Goal: Task Accomplishment & Management: Use online tool/utility

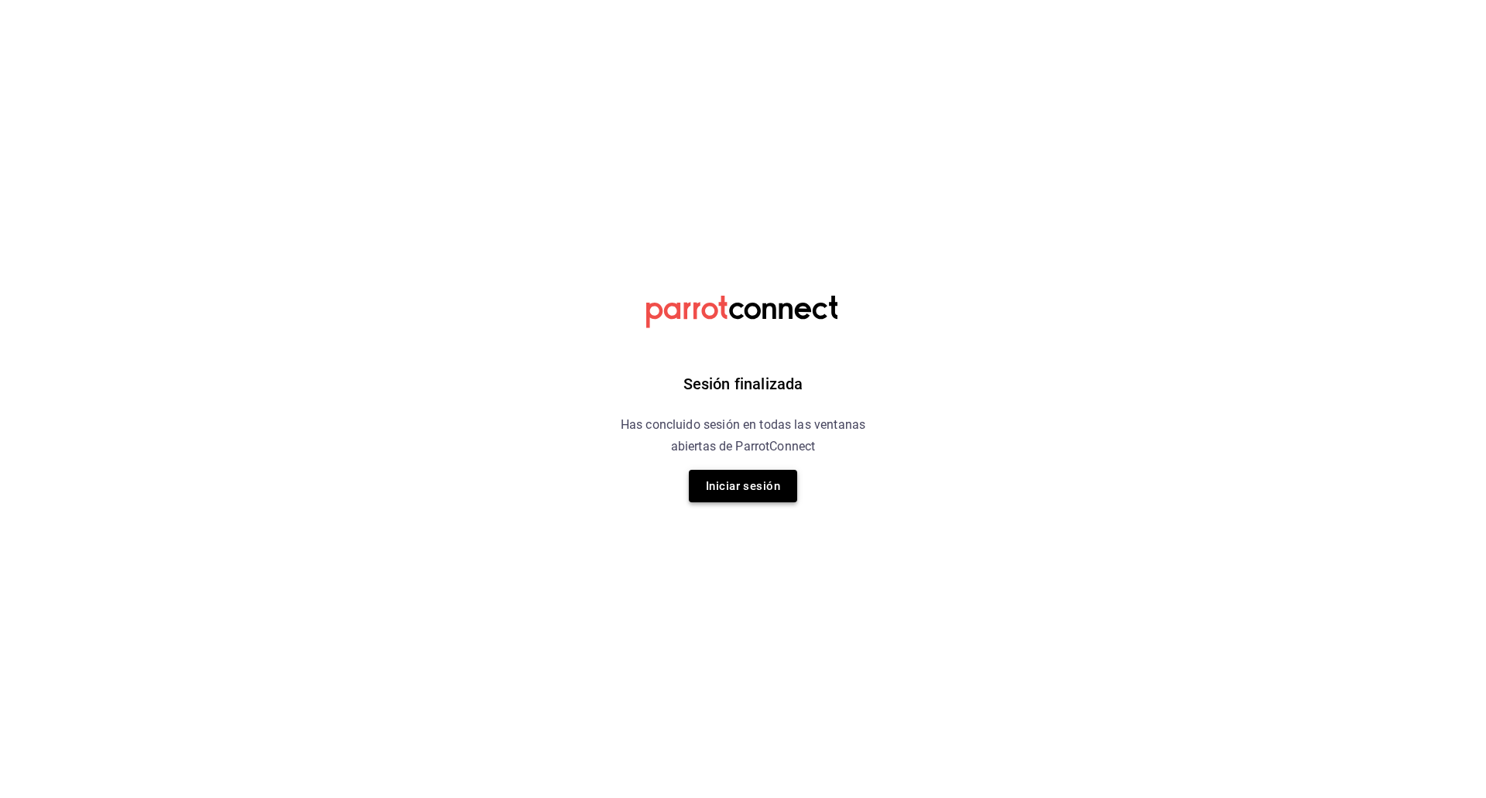
click at [724, 486] on button "Iniciar sesión" at bounding box center [743, 486] width 108 height 33
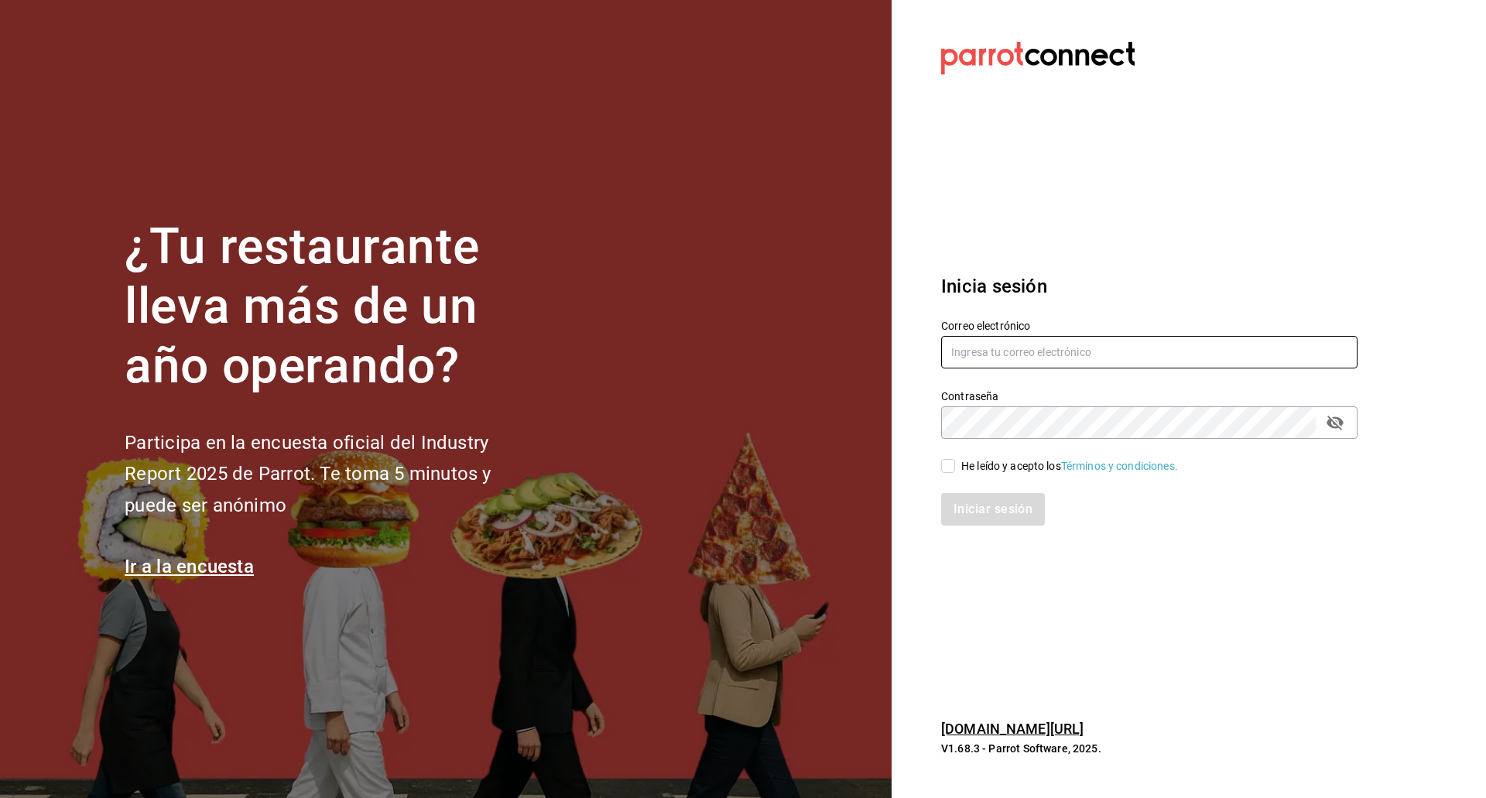
click at [1046, 360] on input "text" at bounding box center [1149, 352] width 416 height 33
type input "[EMAIL_ADDRESS][DOMAIN_NAME]"
click at [957, 461] on span "He leído y acepto los Términos y condiciones." at bounding box center [1066, 466] width 223 height 16
click at [955, 461] on input "He leído y acepto los Términos y condiciones." at bounding box center [948, 466] width 14 height 14
checkbox input "true"
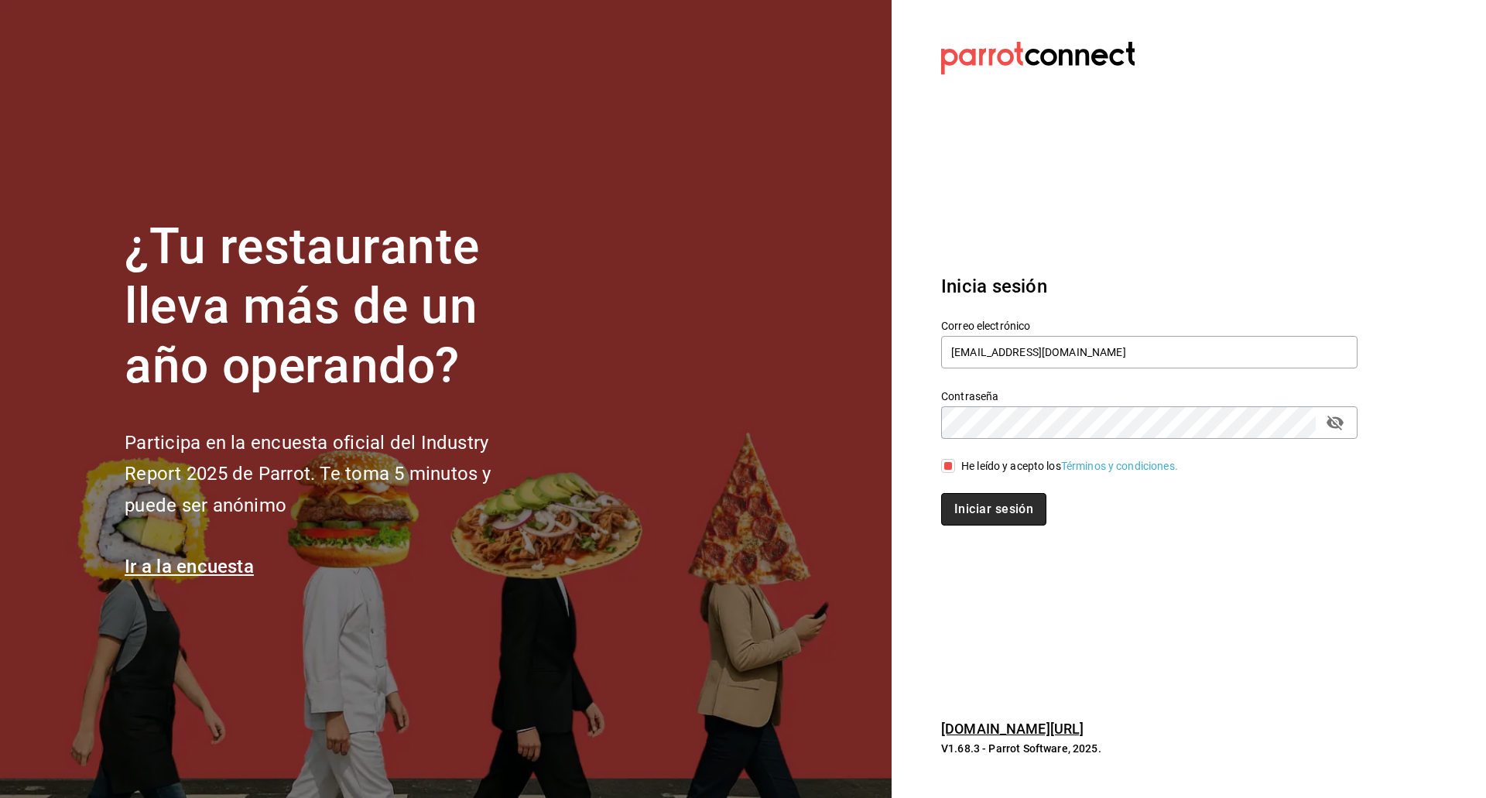
click at [984, 518] on button "Iniciar sesión" at bounding box center [993, 509] width 105 height 33
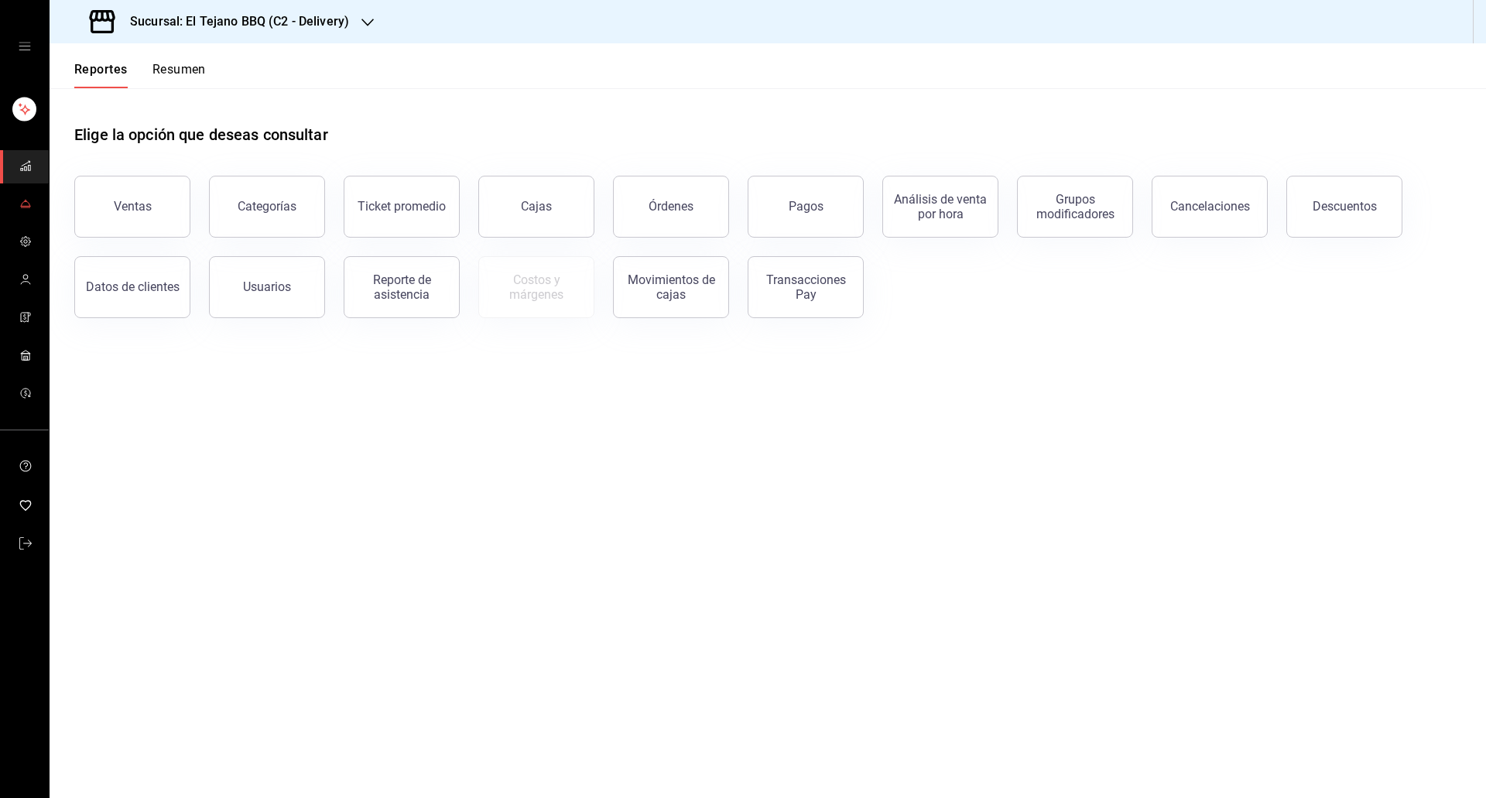
click at [19, 205] on icon "mailbox folders" at bounding box center [25, 203] width 12 height 12
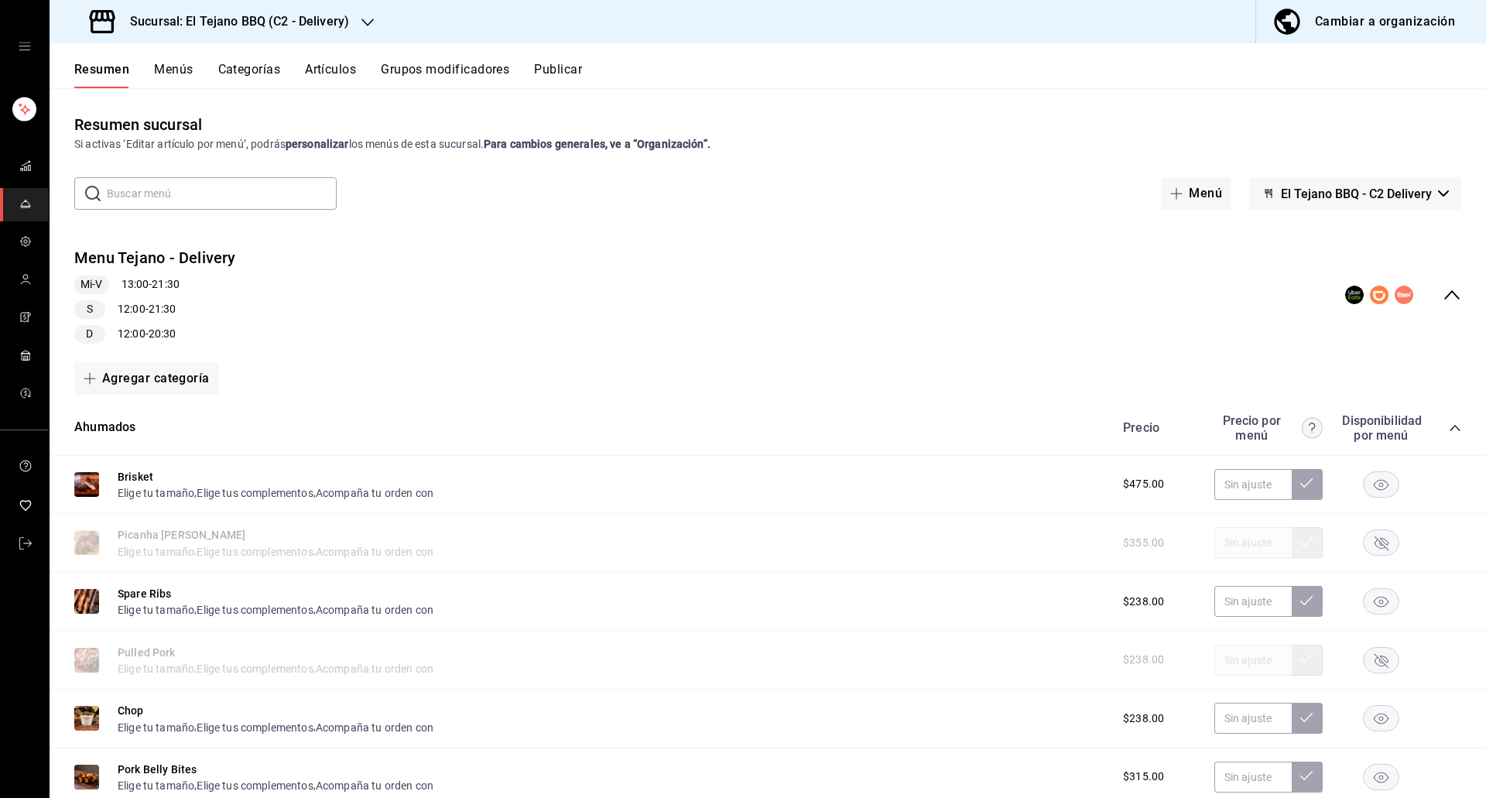
click at [1374, 544] on icon "button" at bounding box center [1381, 543] width 14 height 14
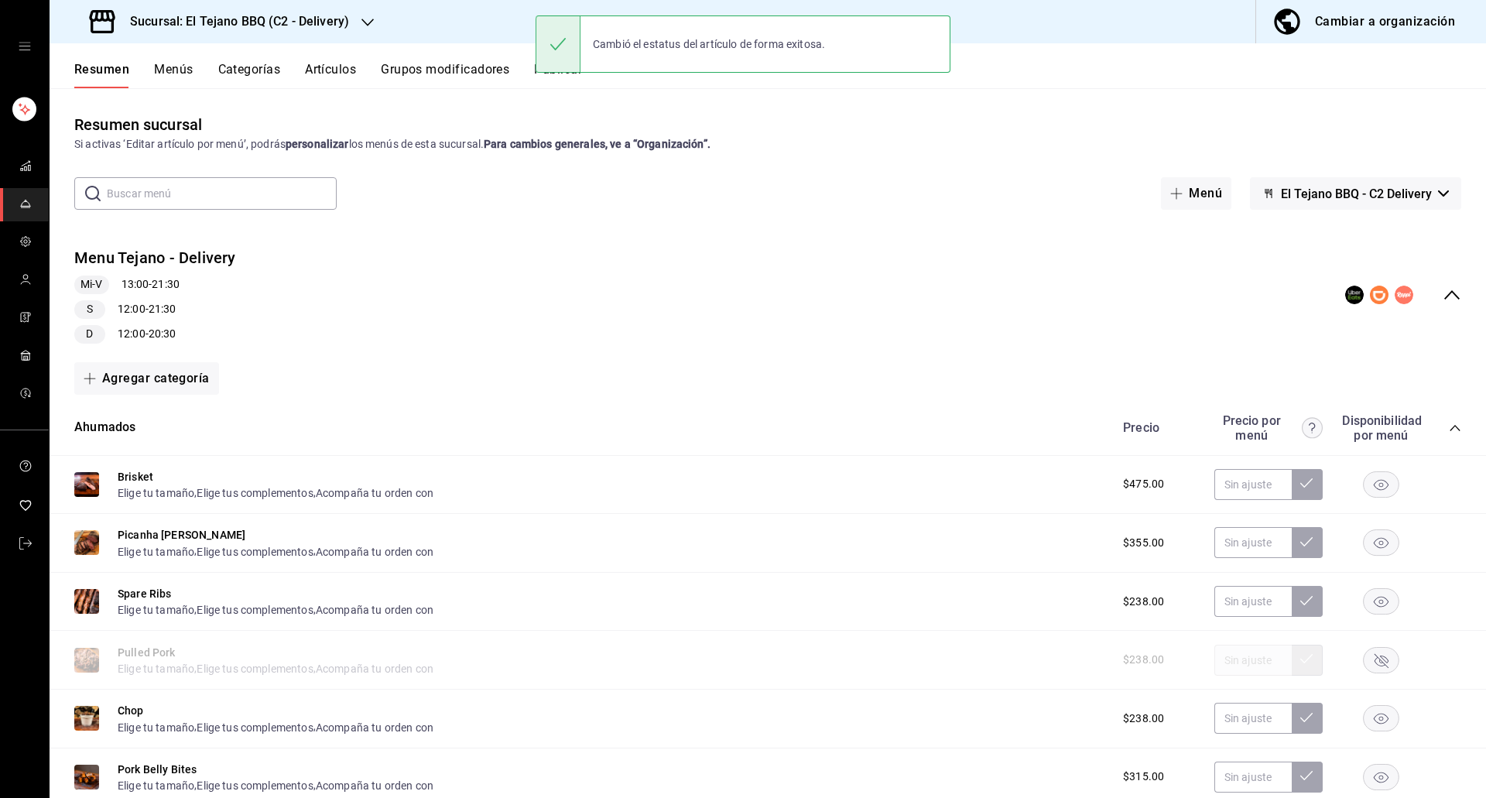
click at [1368, 661] on rect "button" at bounding box center [1382, 660] width 36 height 26
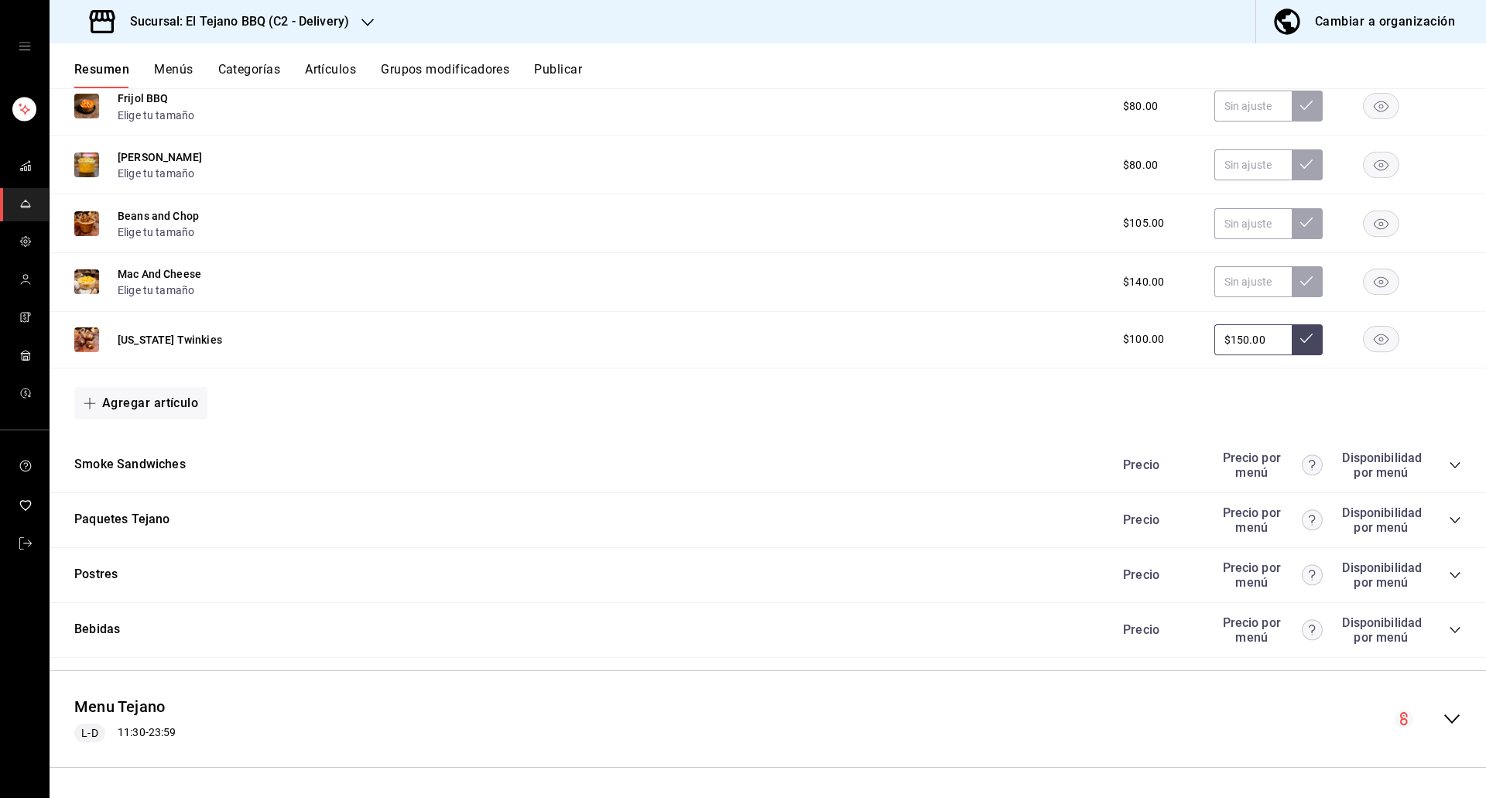
scroll to position [1147, 0]
click at [1449, 464] on icon "collapse-category-row" at bounding box center [1455, 464] width 12 height 12
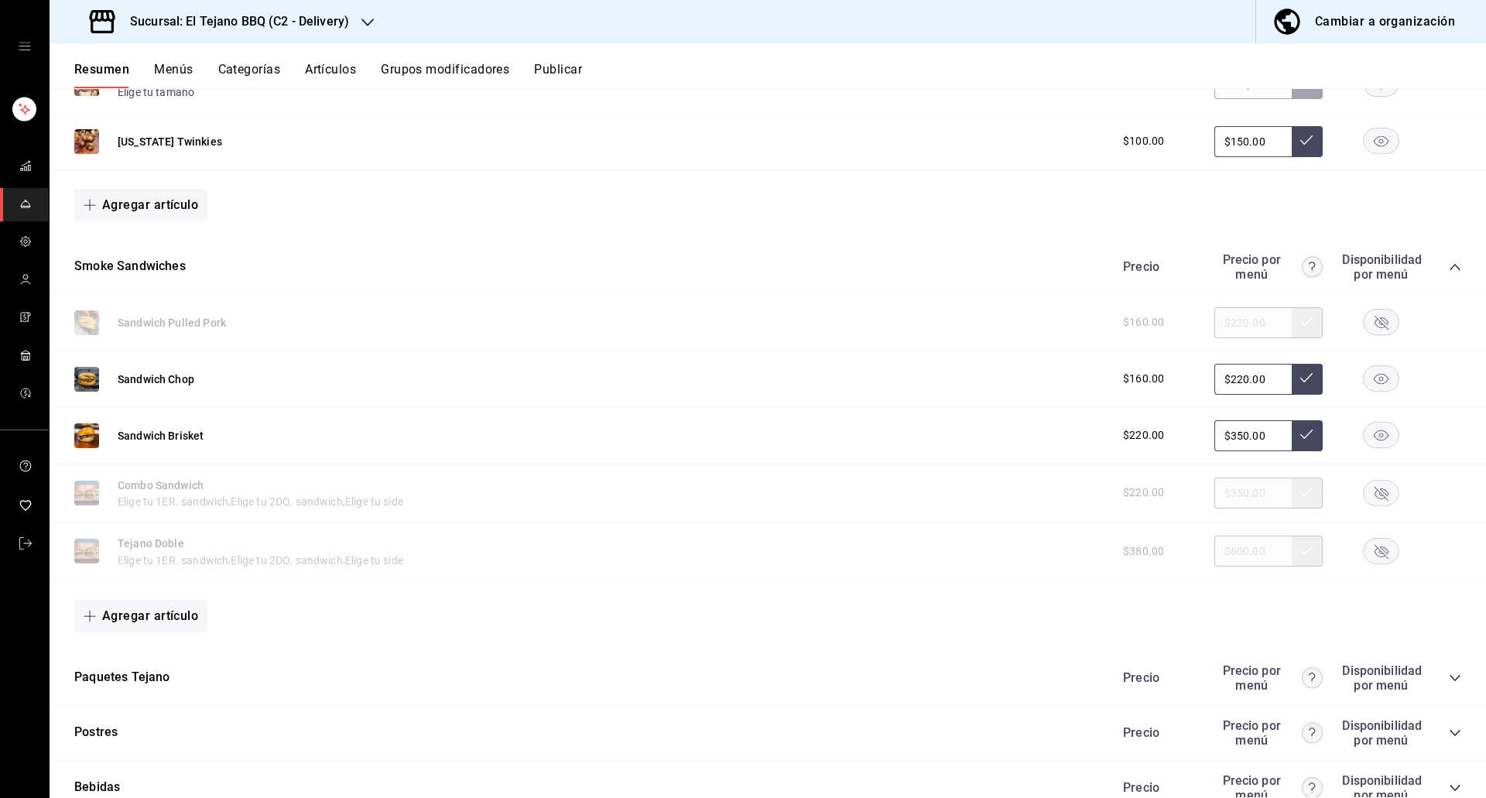
scroll to position [1346, 0]
click at [1364, 313] on rect "button" at bounding box center [1382, 321] width 36 height 26
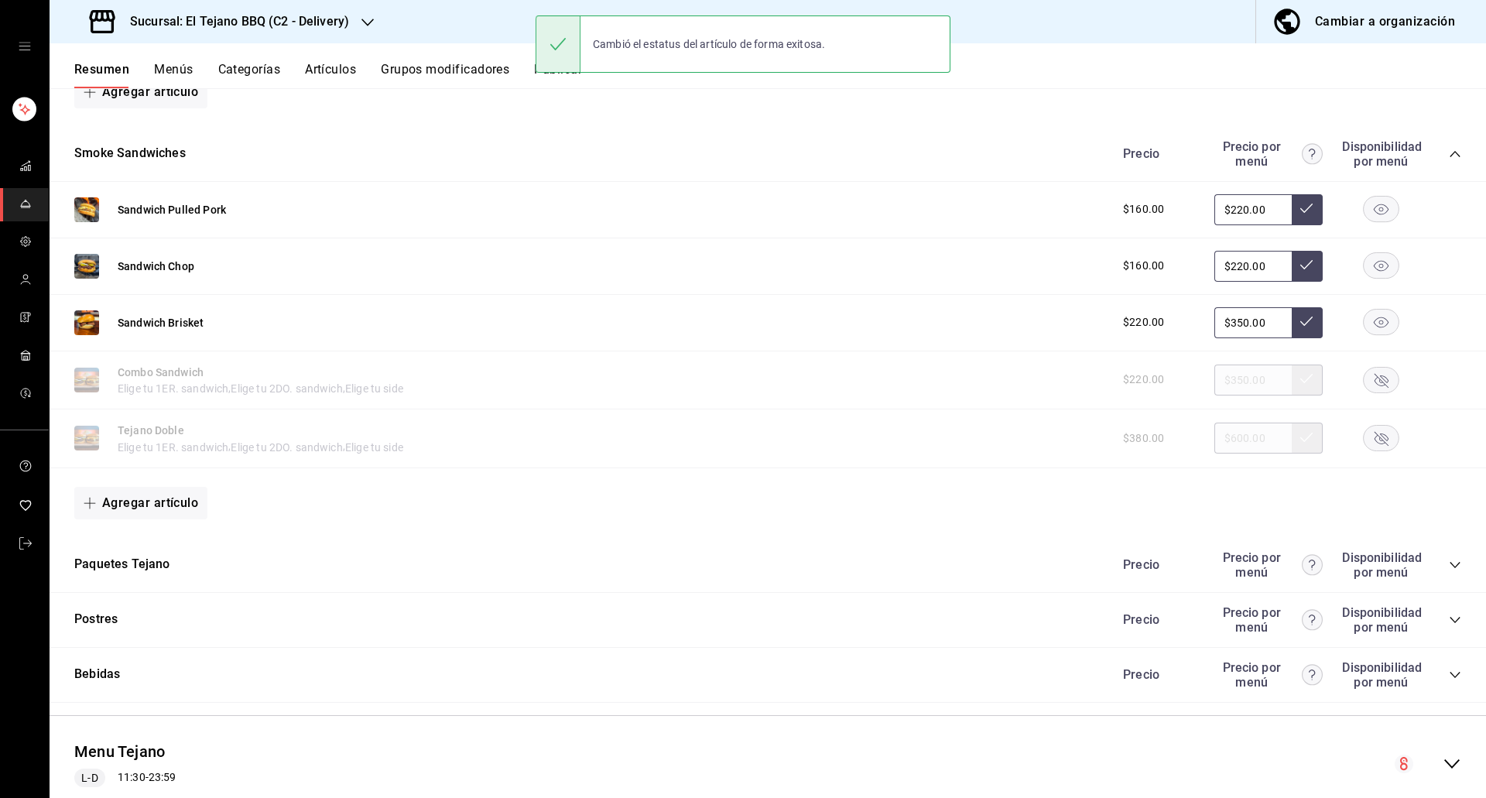
scroll to position [1459, 0]
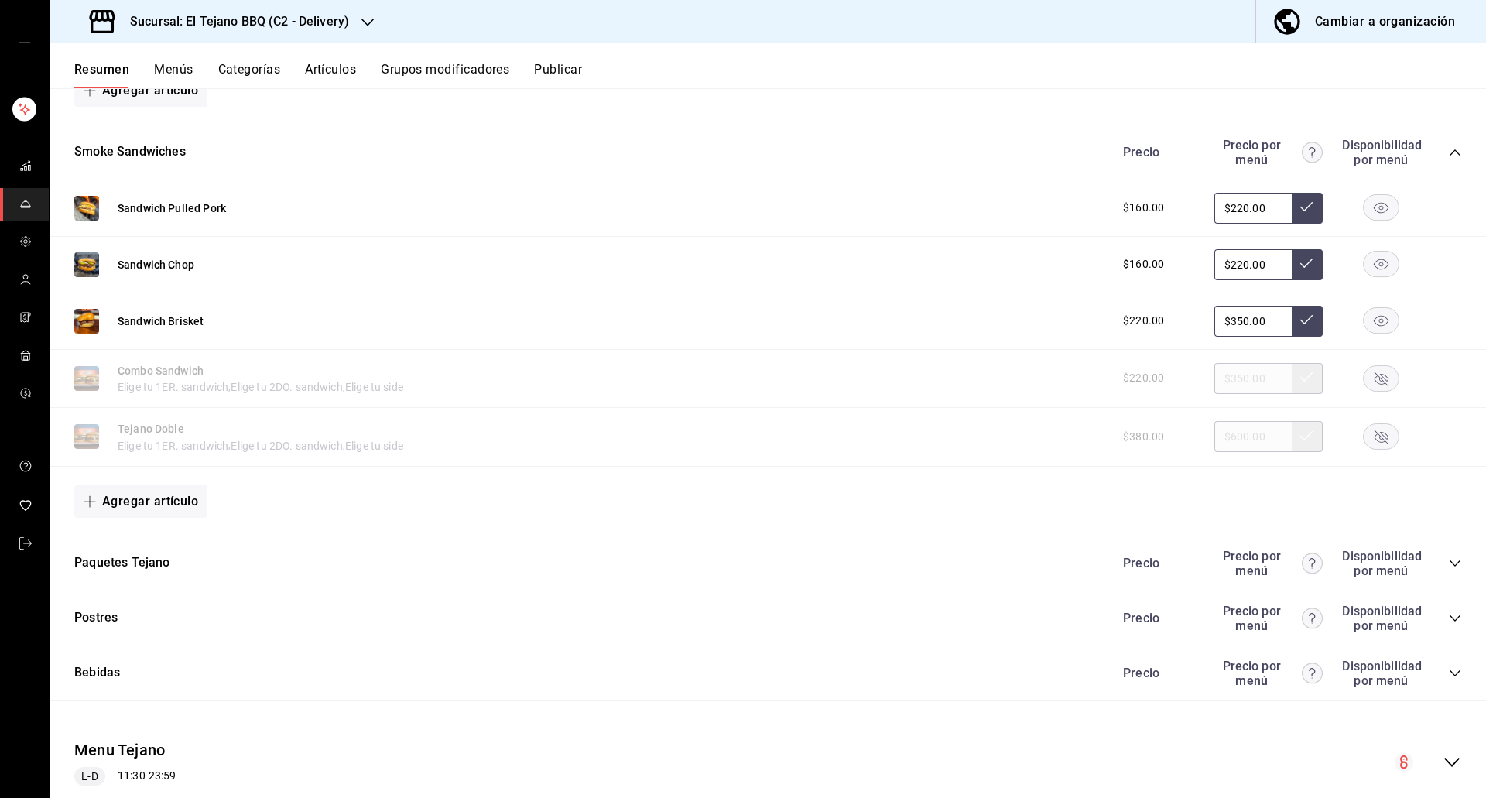
click at [1382, 369] on rect "button" at bounding box center [1382, 378] width 36 height 26
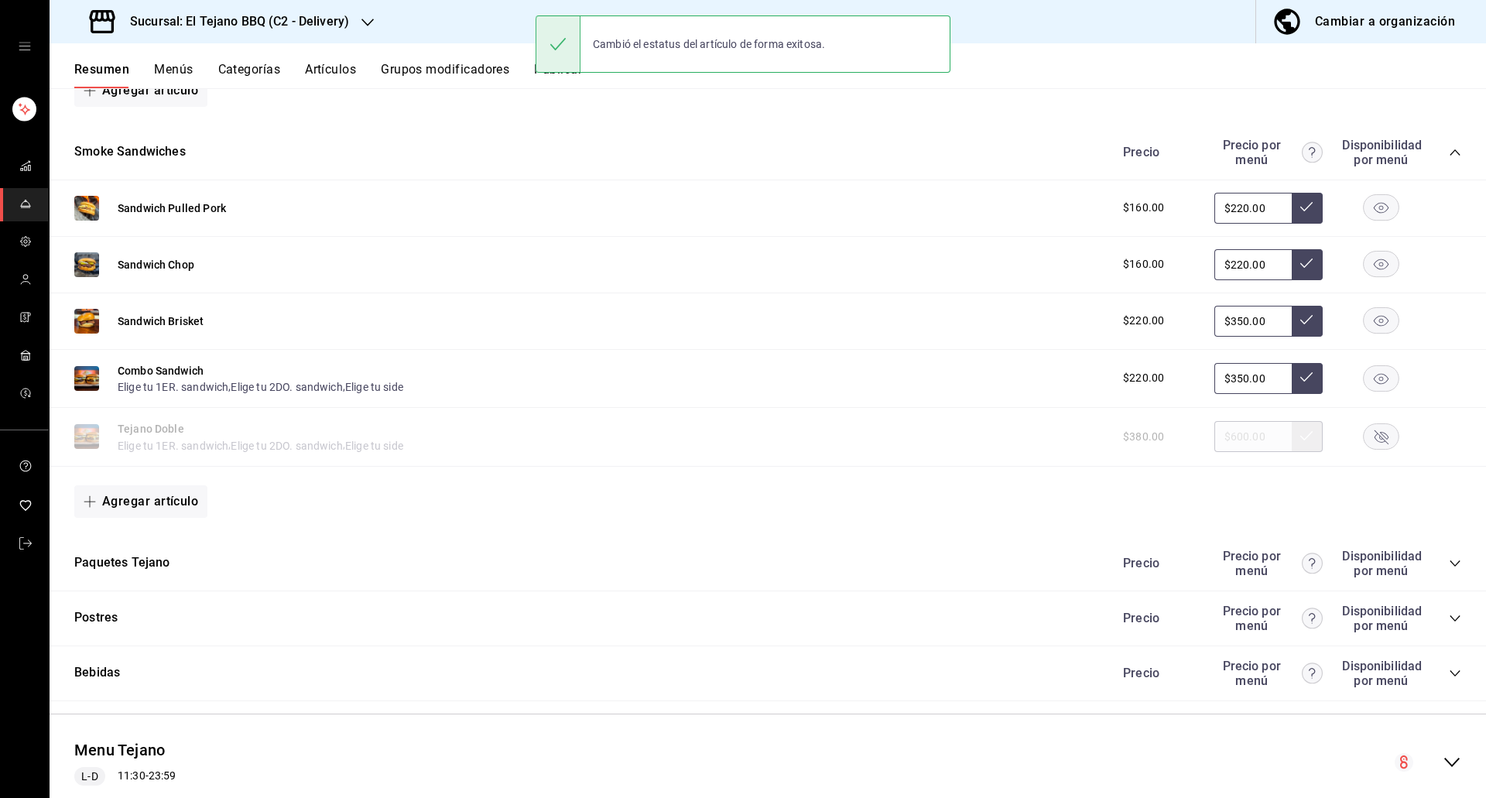
click at [1449, 560] on icon "collapse-category-row" at bounding box center [1455, 563] width 12 height 12
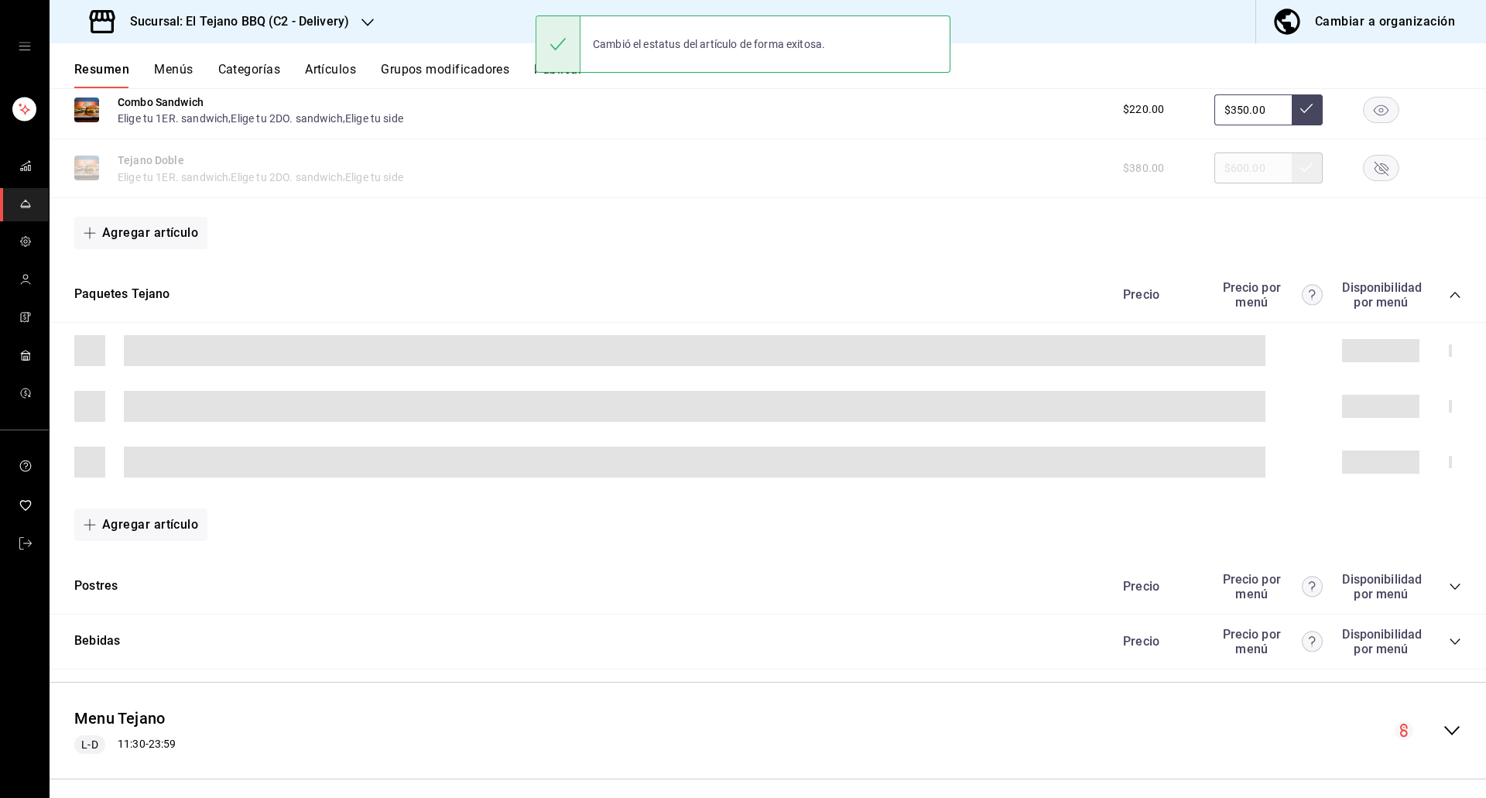
scroll to position [1734, 0]
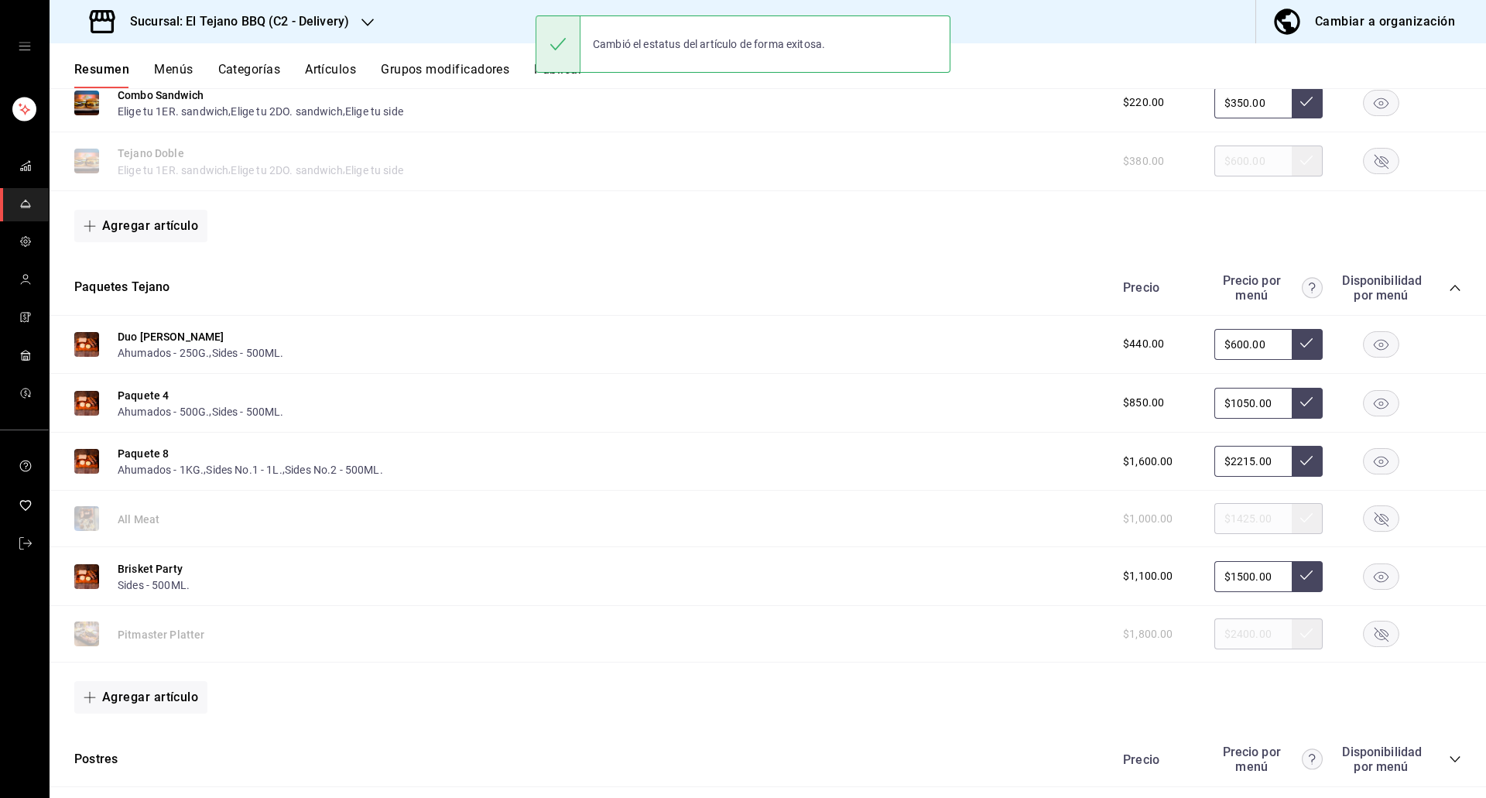
click at [1374, 515] on icon "button" at bounding box center [1381, 519] width 14 height 14
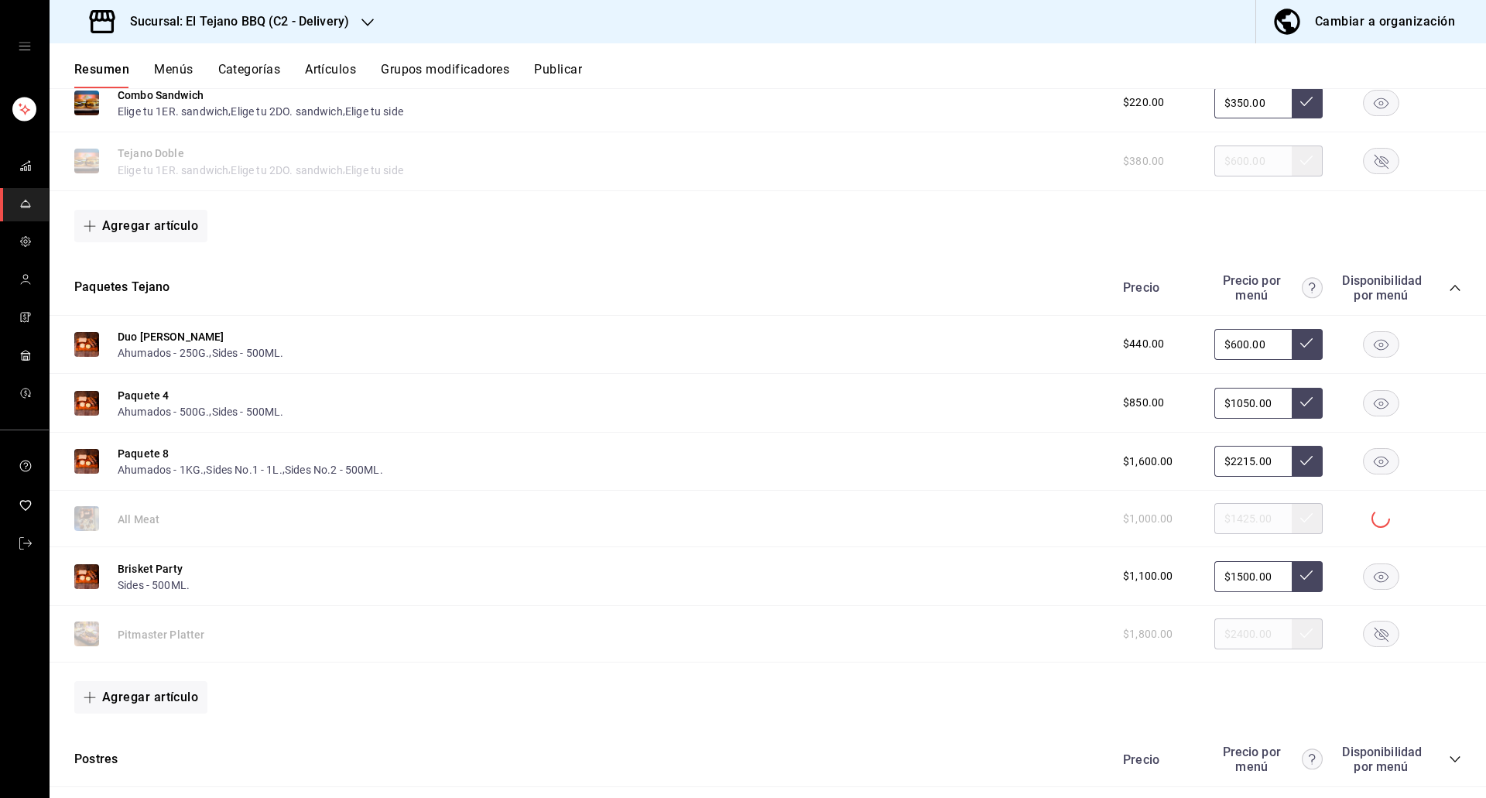
click at [1365, 626] on rect "button" at bounding box center [1382, 634] width 36 height 26
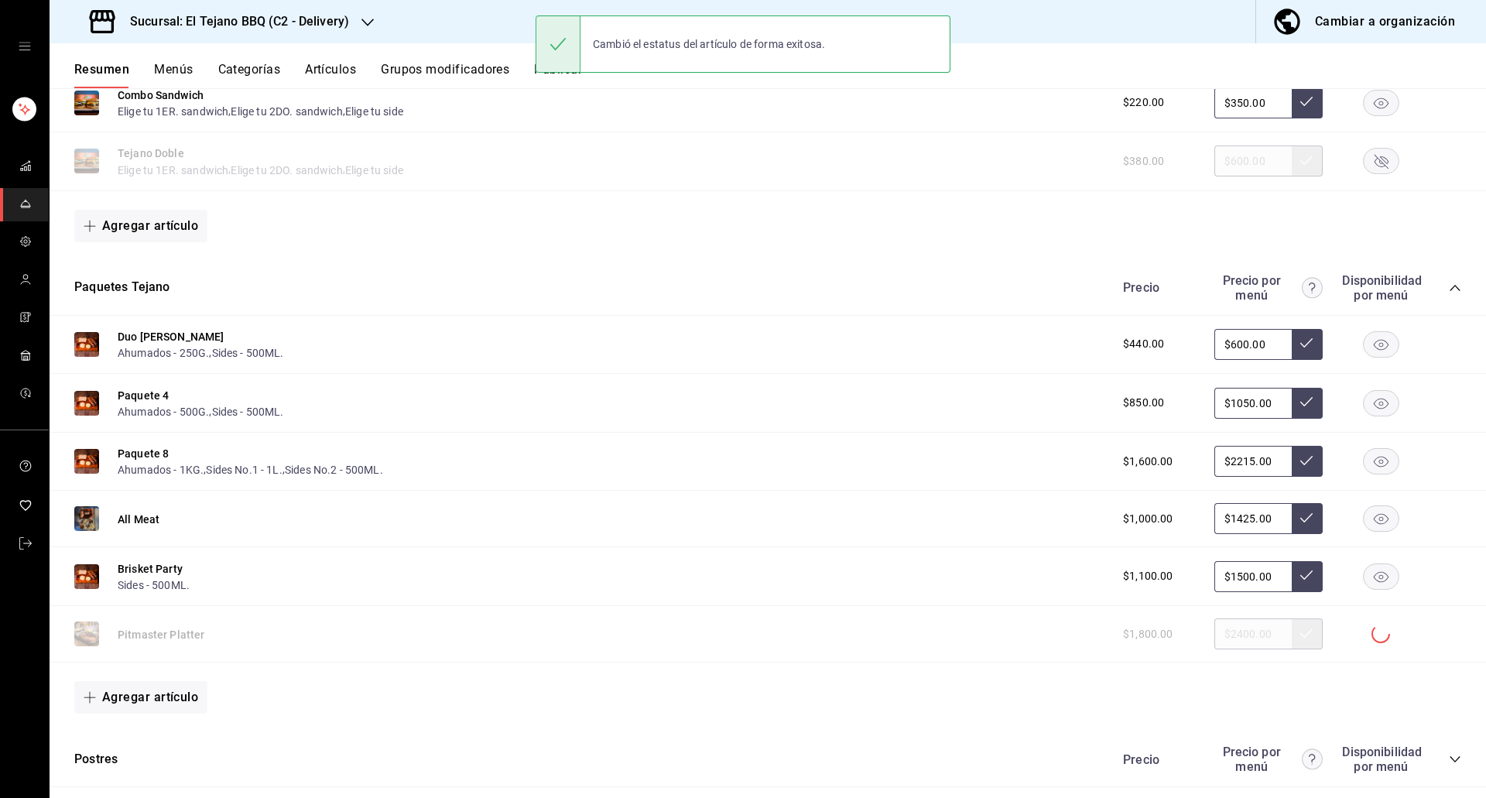
scroll to position [1921, 0]
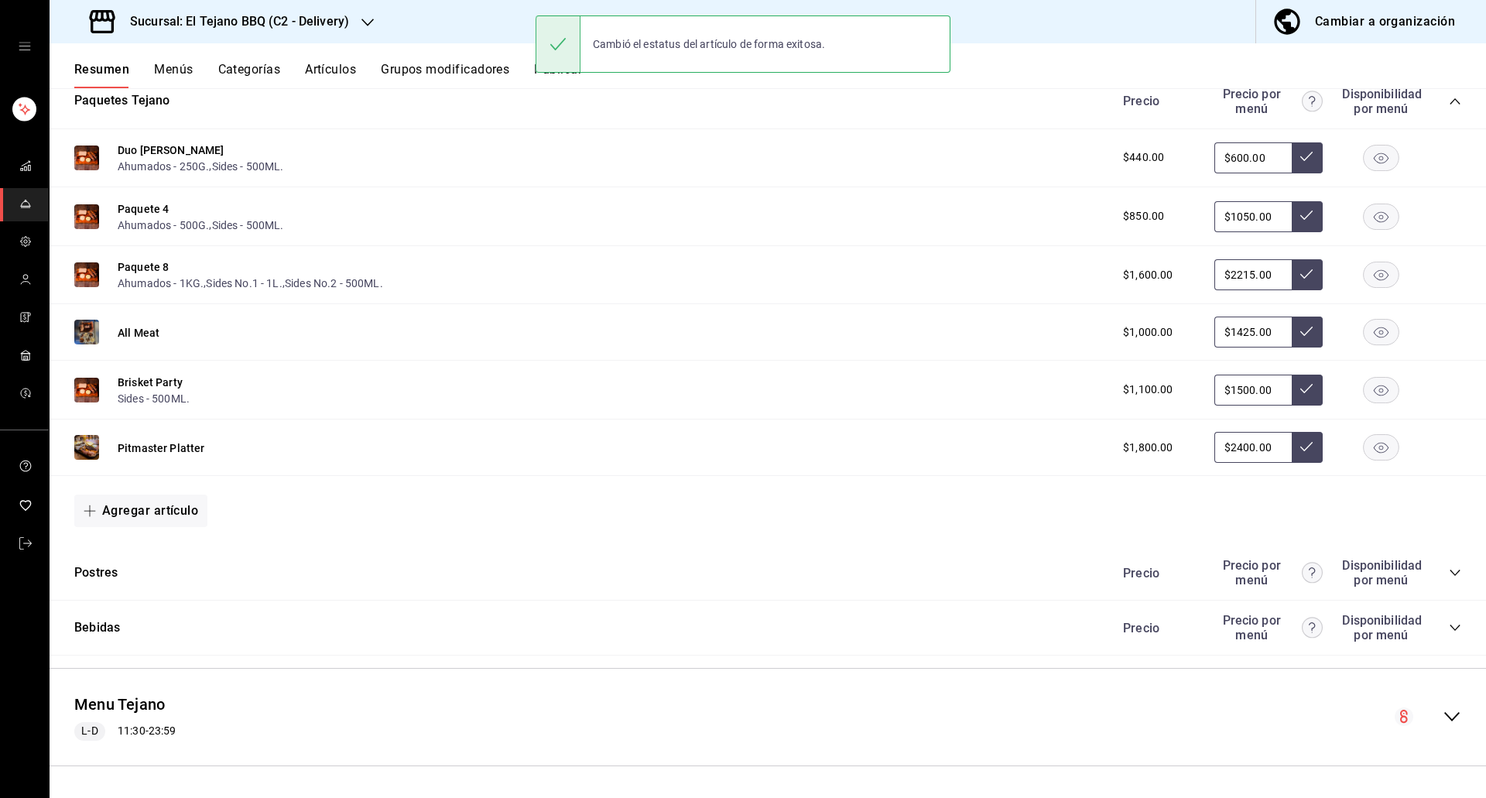
click at [1449, 566] on icon "collapse-category-row" at bounding box center [1455, 572] width 12 height 12
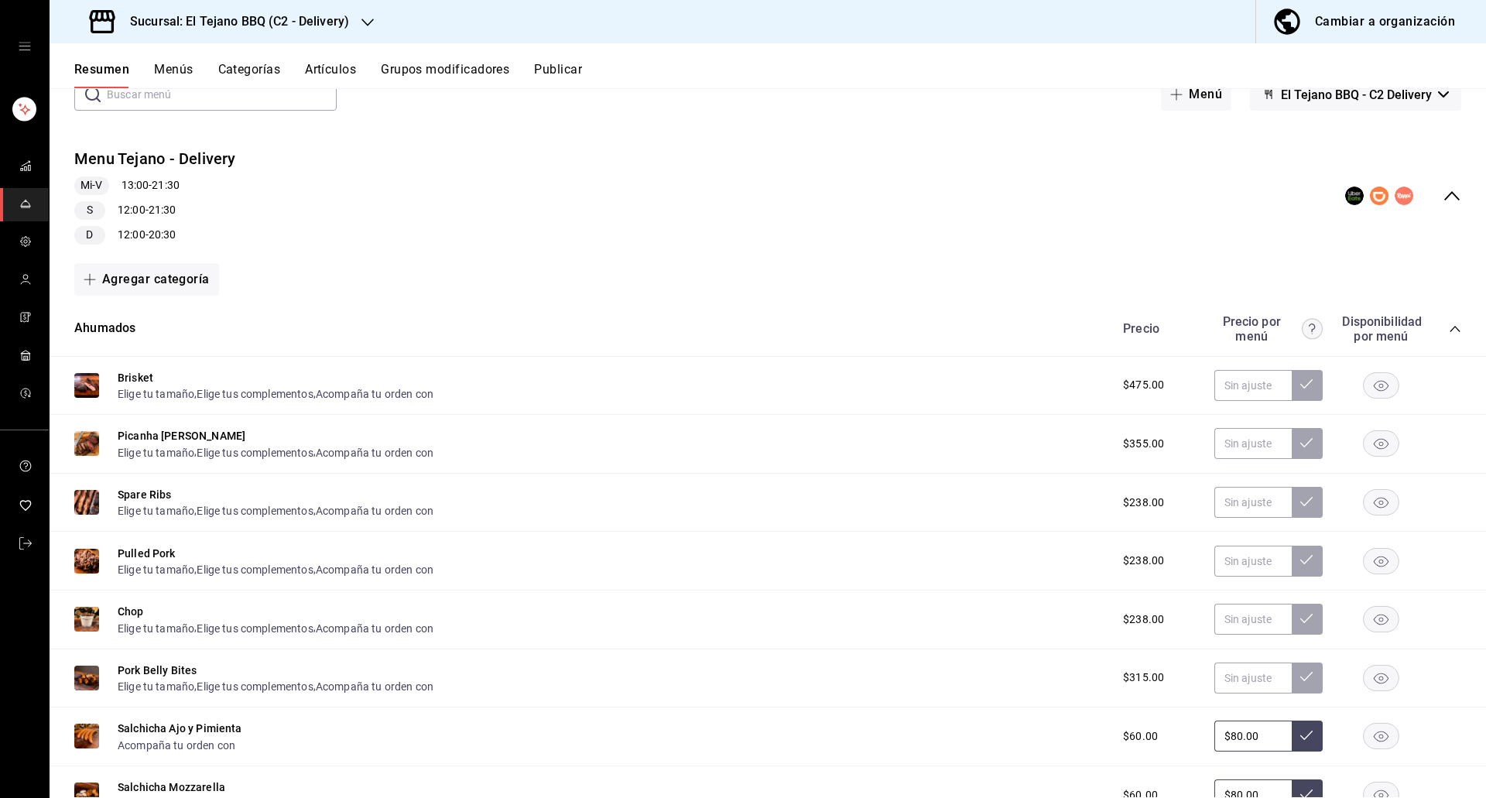
scroll to position [0, 0]
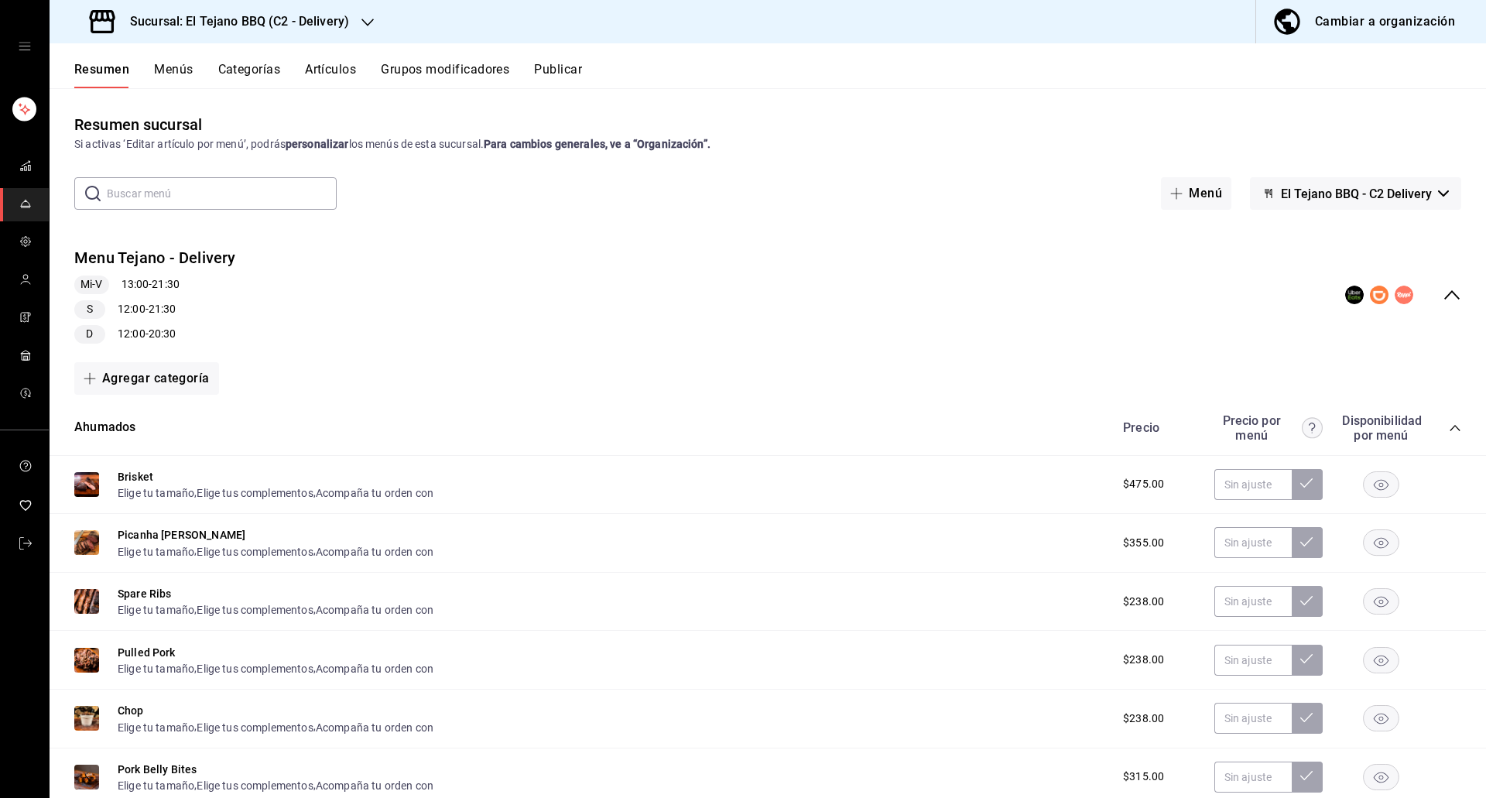
click at [318, 61] on div "Resumen Menús Categorías Artículos Grupos modificadores Publicar" at bounding box center [768, 65] width 1436 height 45
click at [314, 80] on button "Artículos" at bounding box center [330, 75] width 51 height 26
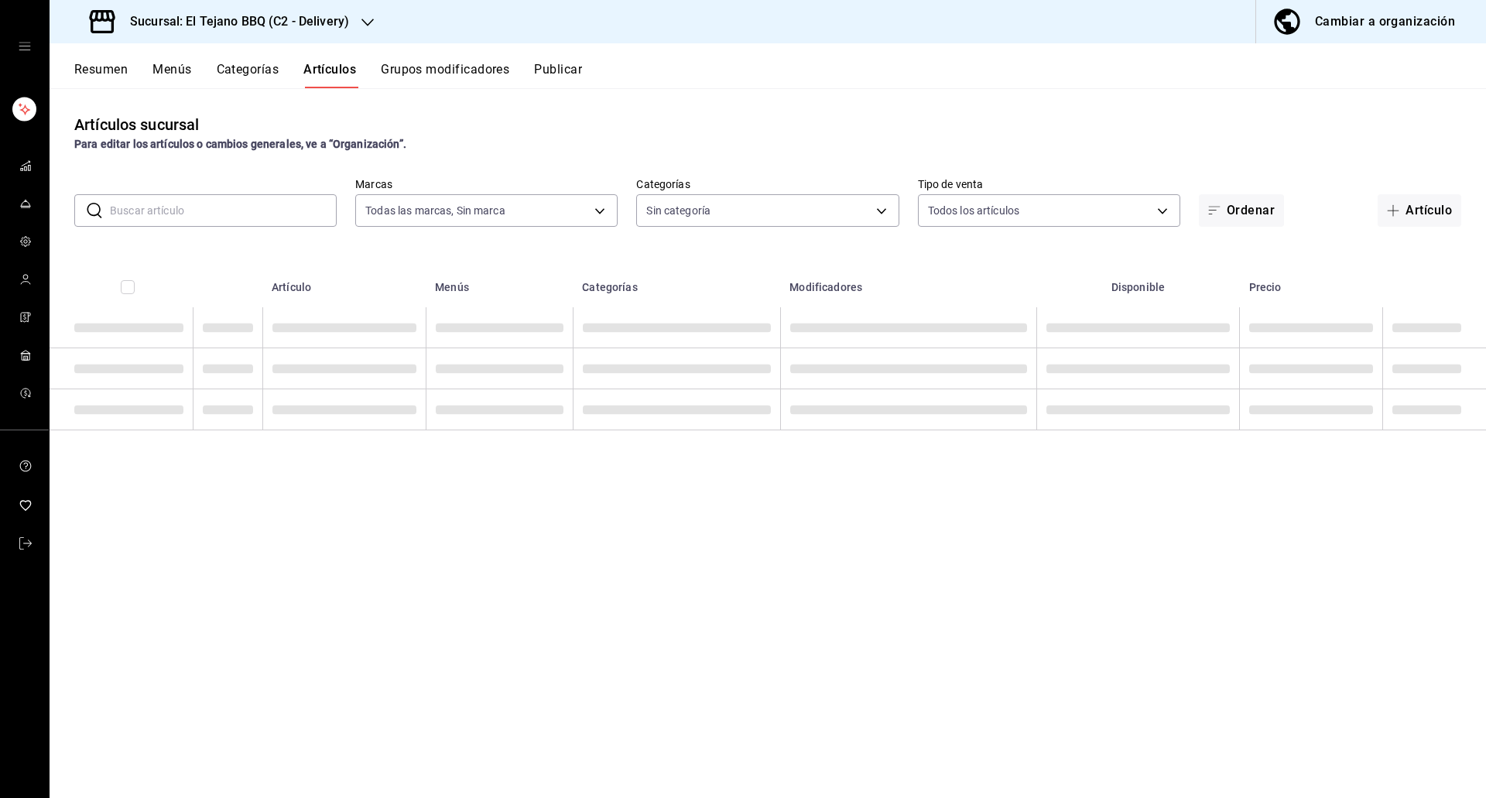
type input "c7ffa1af-67c7-480b-88c6-a37194864535"
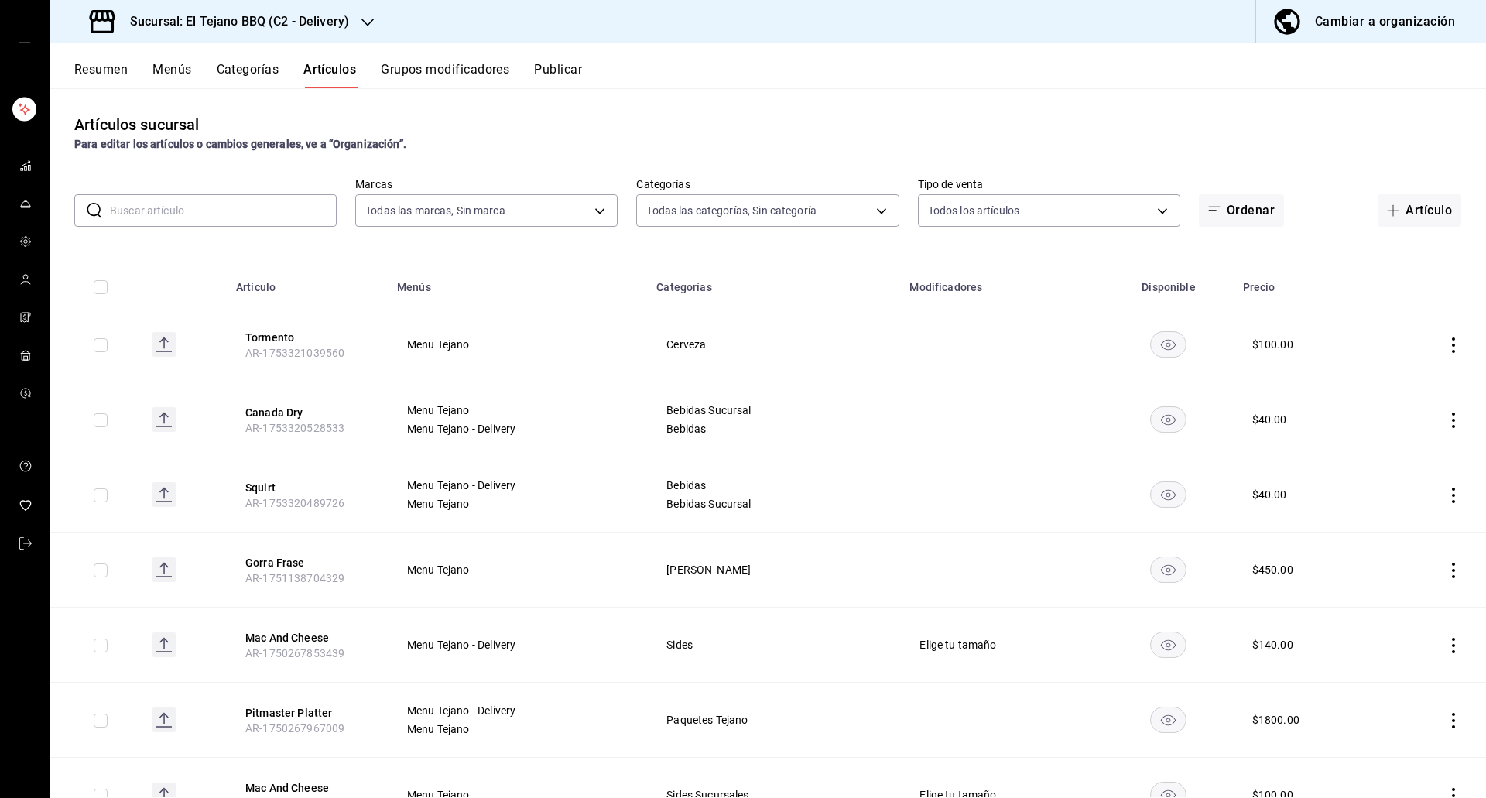
type input "1117e08c-6fdb-465b-b229-f3b4f4884d76,92e33f16-2911-4925-80c1-d9d9da3048ff,3f88d…"
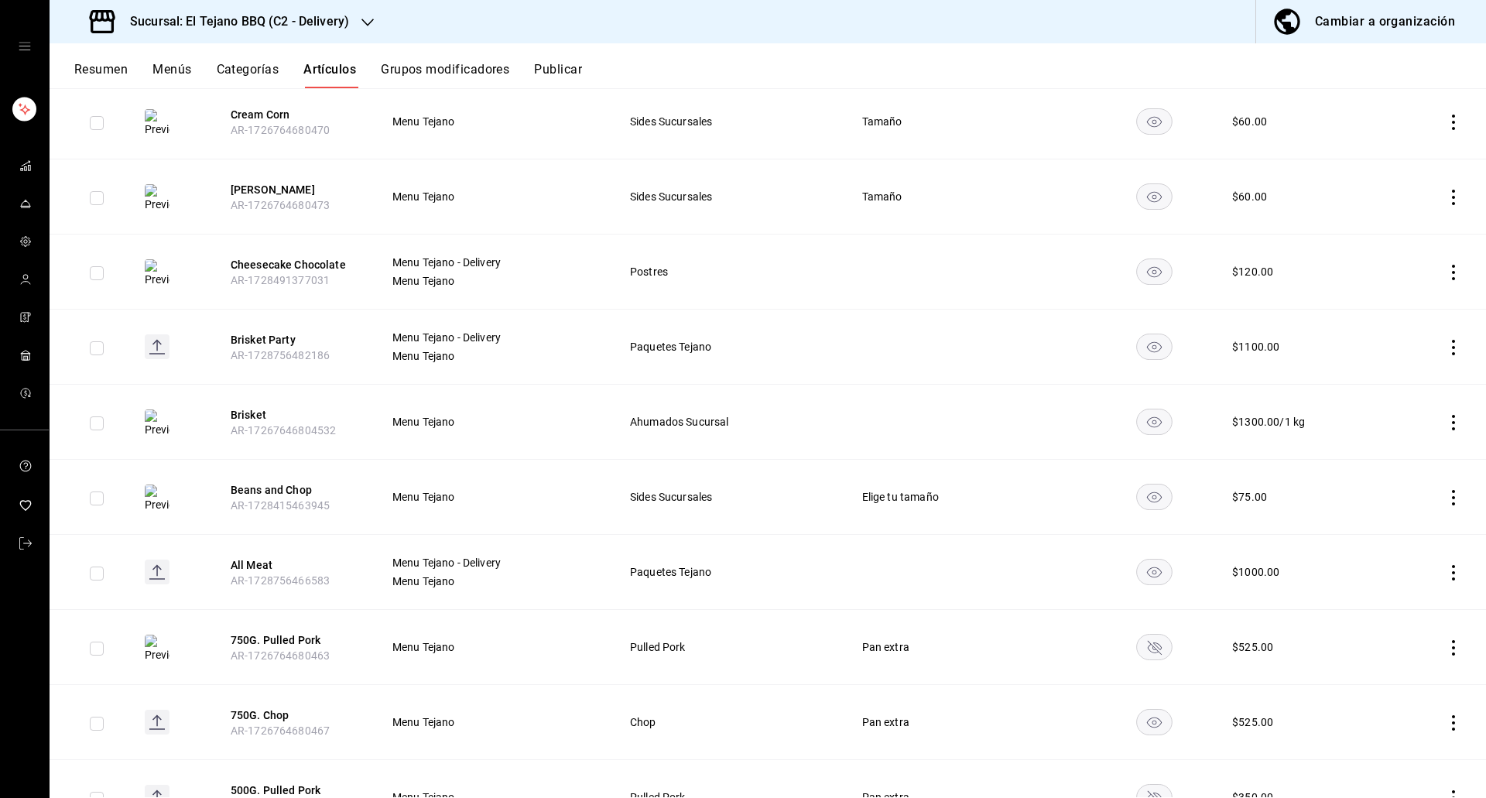
scroll to position [8073, 0]
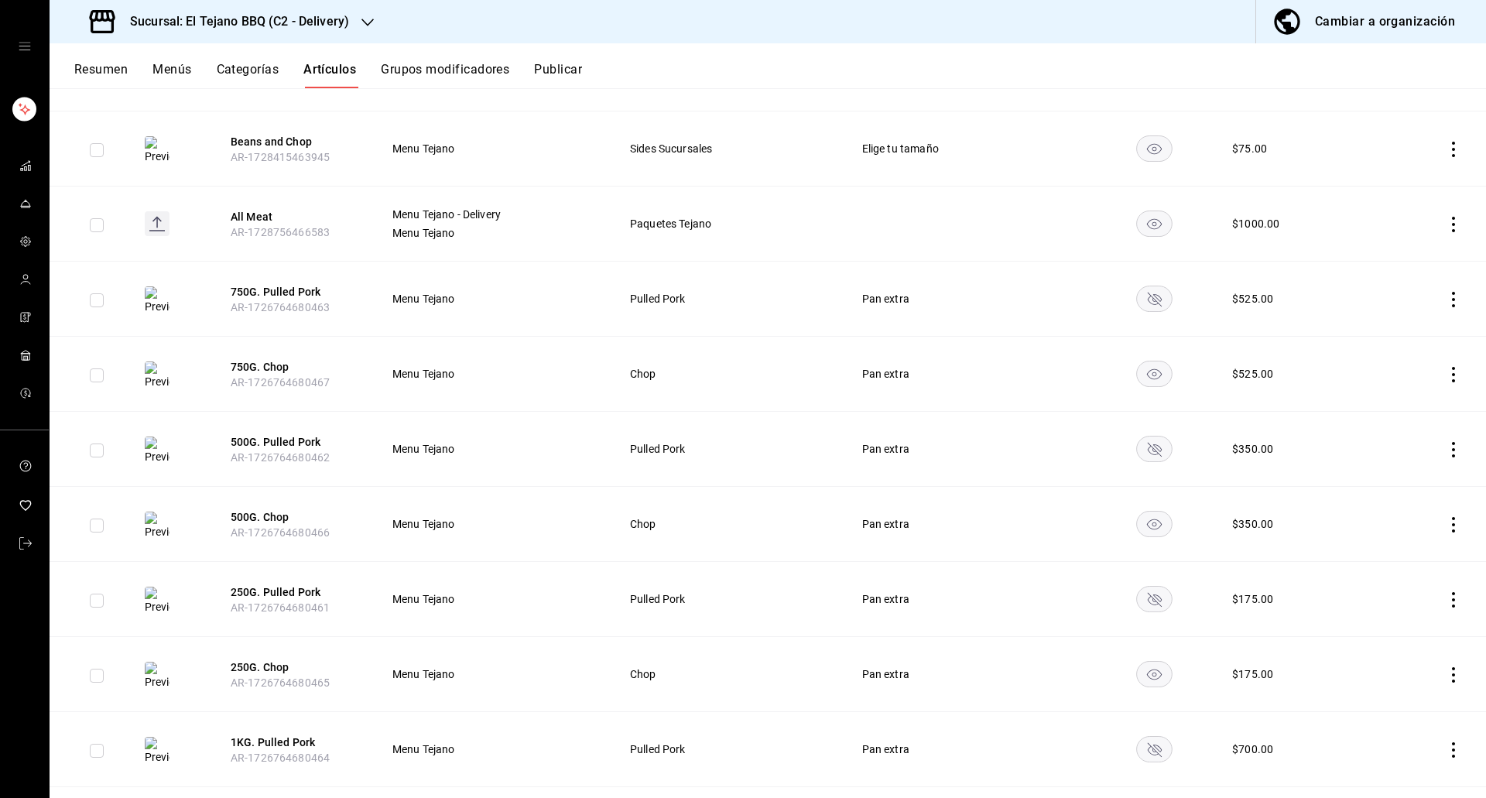
click at [1152, 293] on icon "availability-product" at bounding box center [1155, 300] width 14 height 14
click at [1148, 593] on icon "availability-product" at bounding box center [1155, 600] width 14 height 14
click at [1142, 737] on rect "availability-product" at bounding box center [1155, 750] width 36 height 26
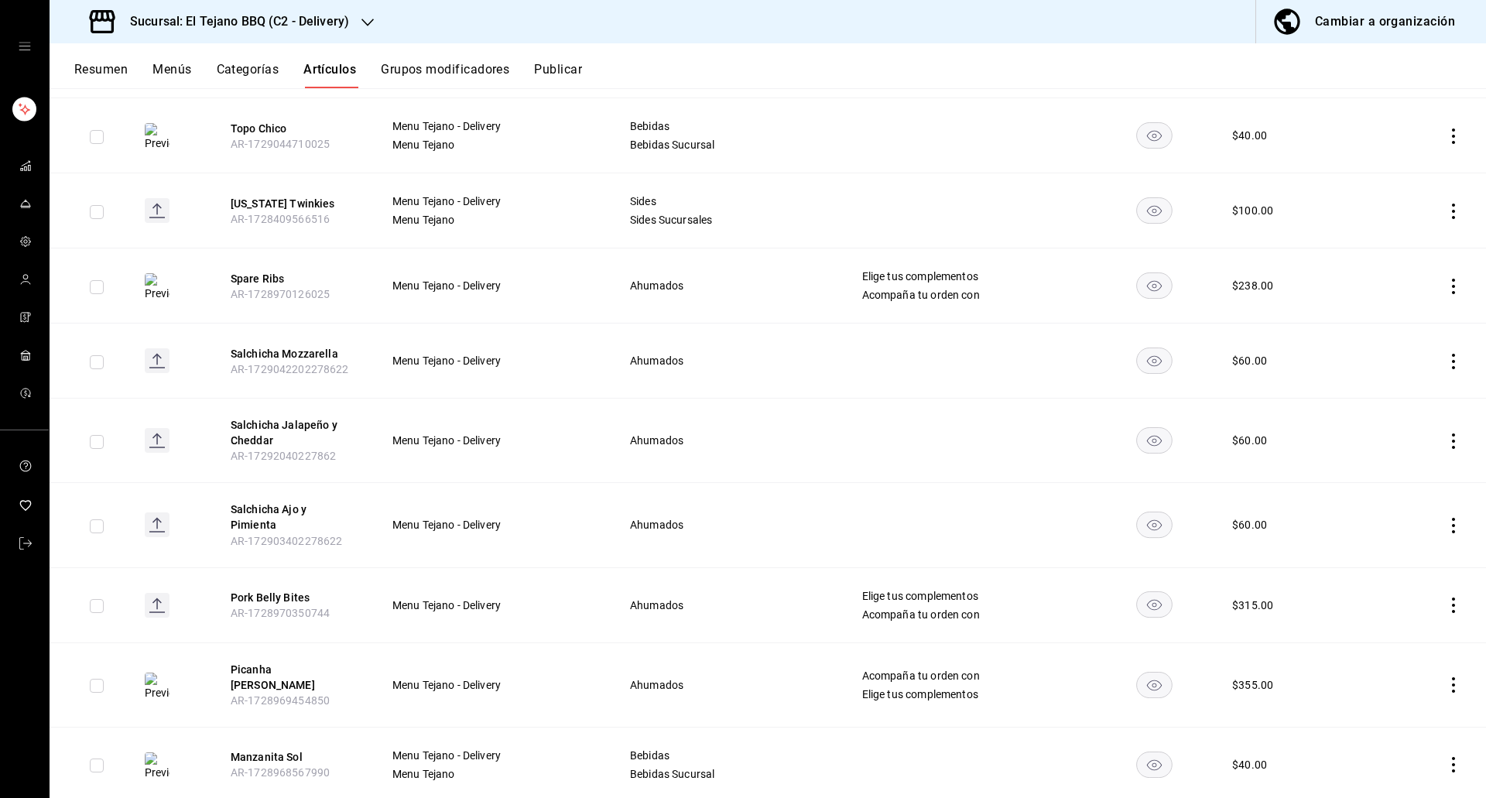
scroll to position [9470, 0]
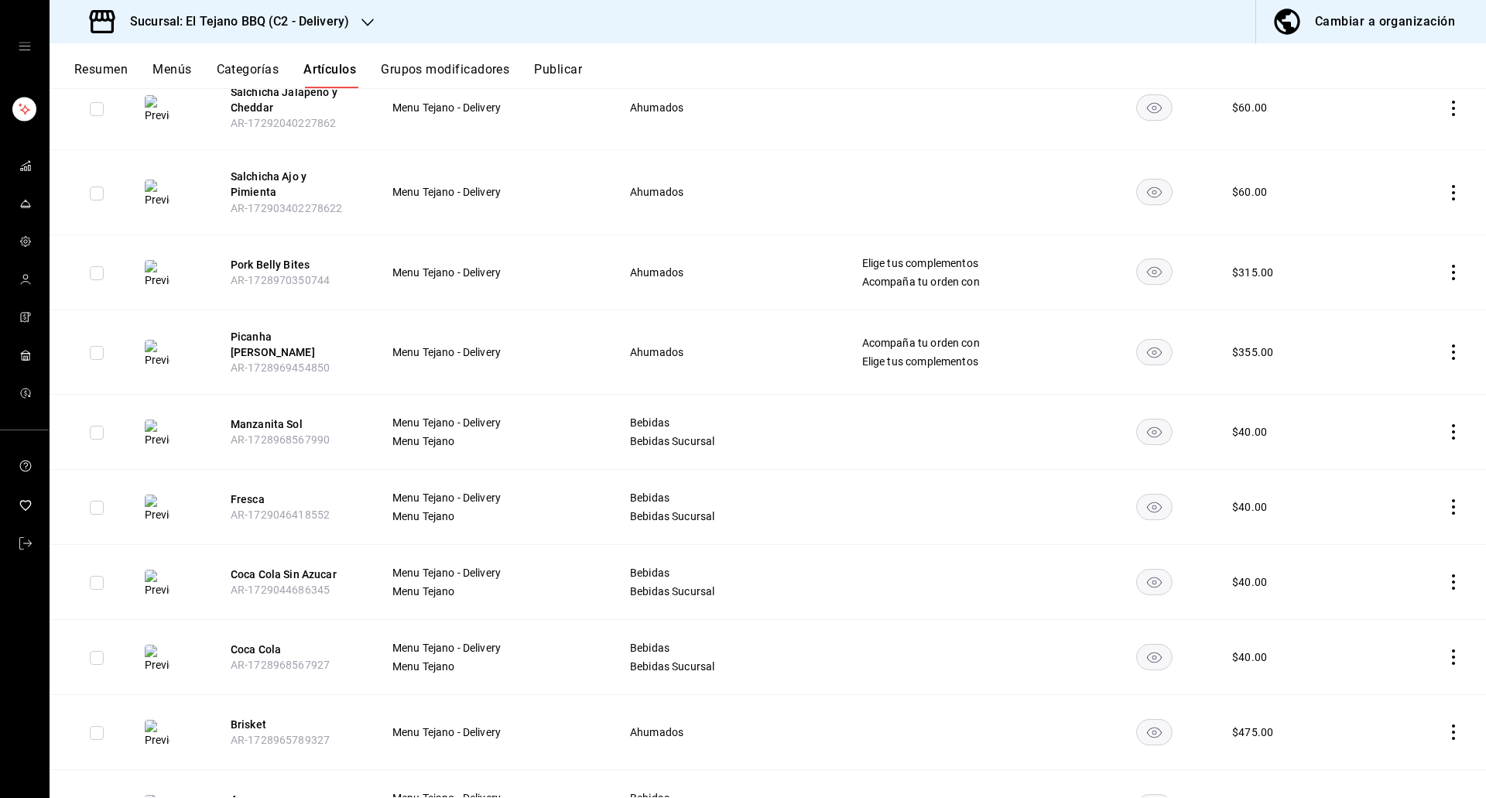
click at [566, 67] on button "Publicar" at bounding box center [558, 75] width 48 height 26
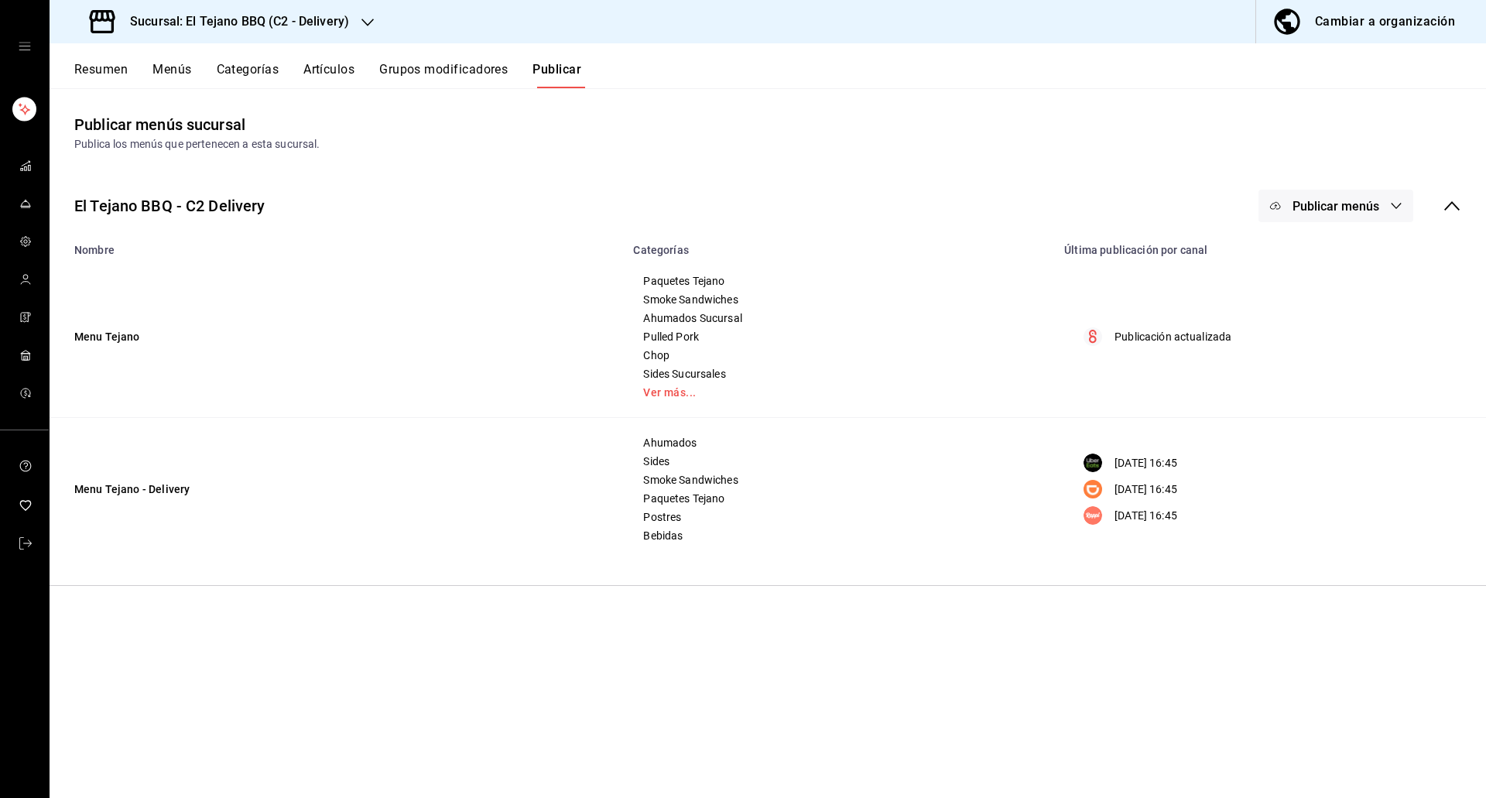
click at [1378, 200] on span "Publicar menús" at bounding box center [1335, 206] width 87 height 15
click at [1329, 367] on li "Rappi" at bounding box center [1336, 385] width 142 height 43
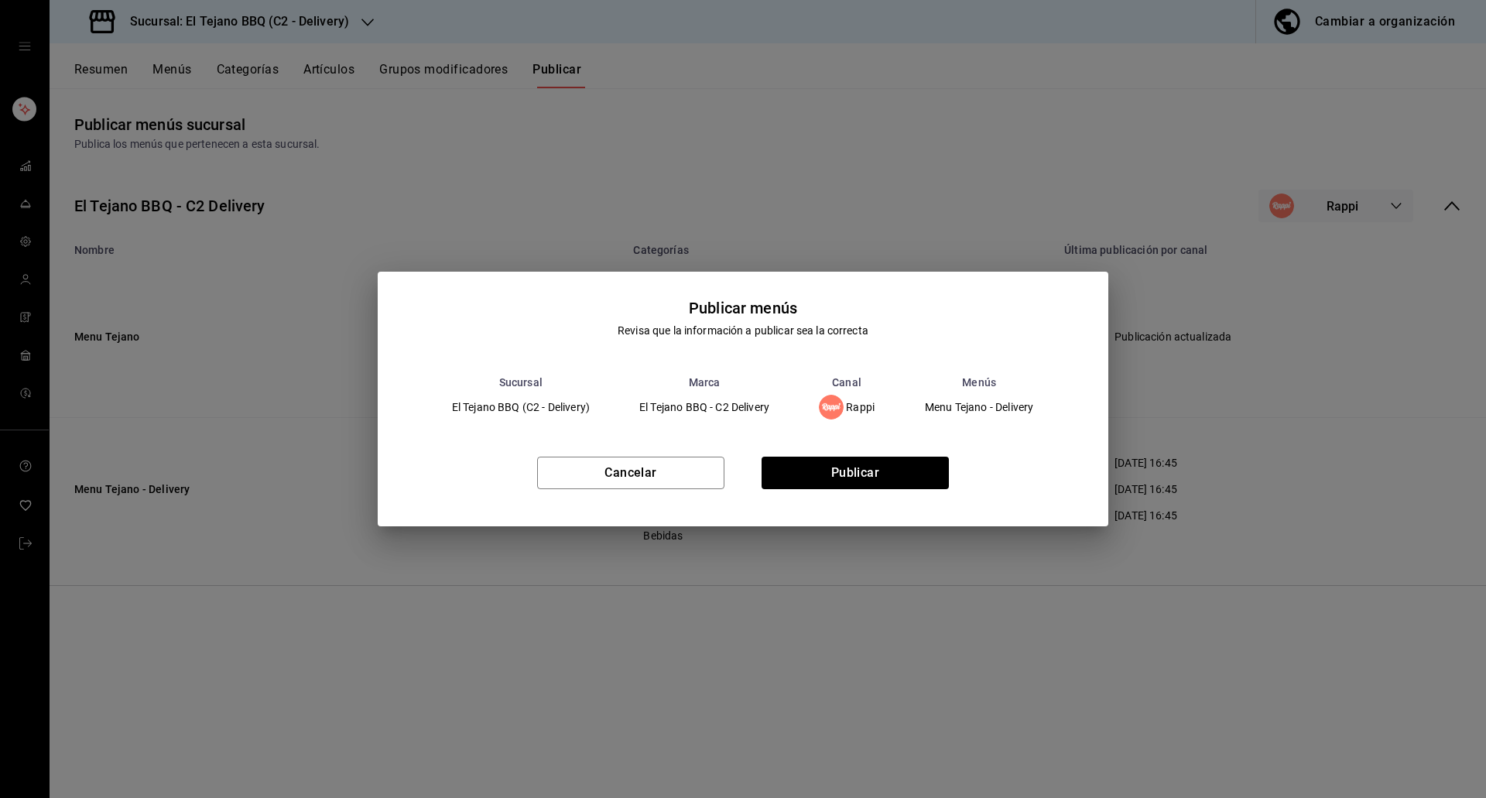
click at [862, 492] on div "Cancelar Publicar" at bounding box center [743, 479] width 731 height 94
click at [860, 481] on button "Publicar" at bounding box center [854, 473] width 187 height 33
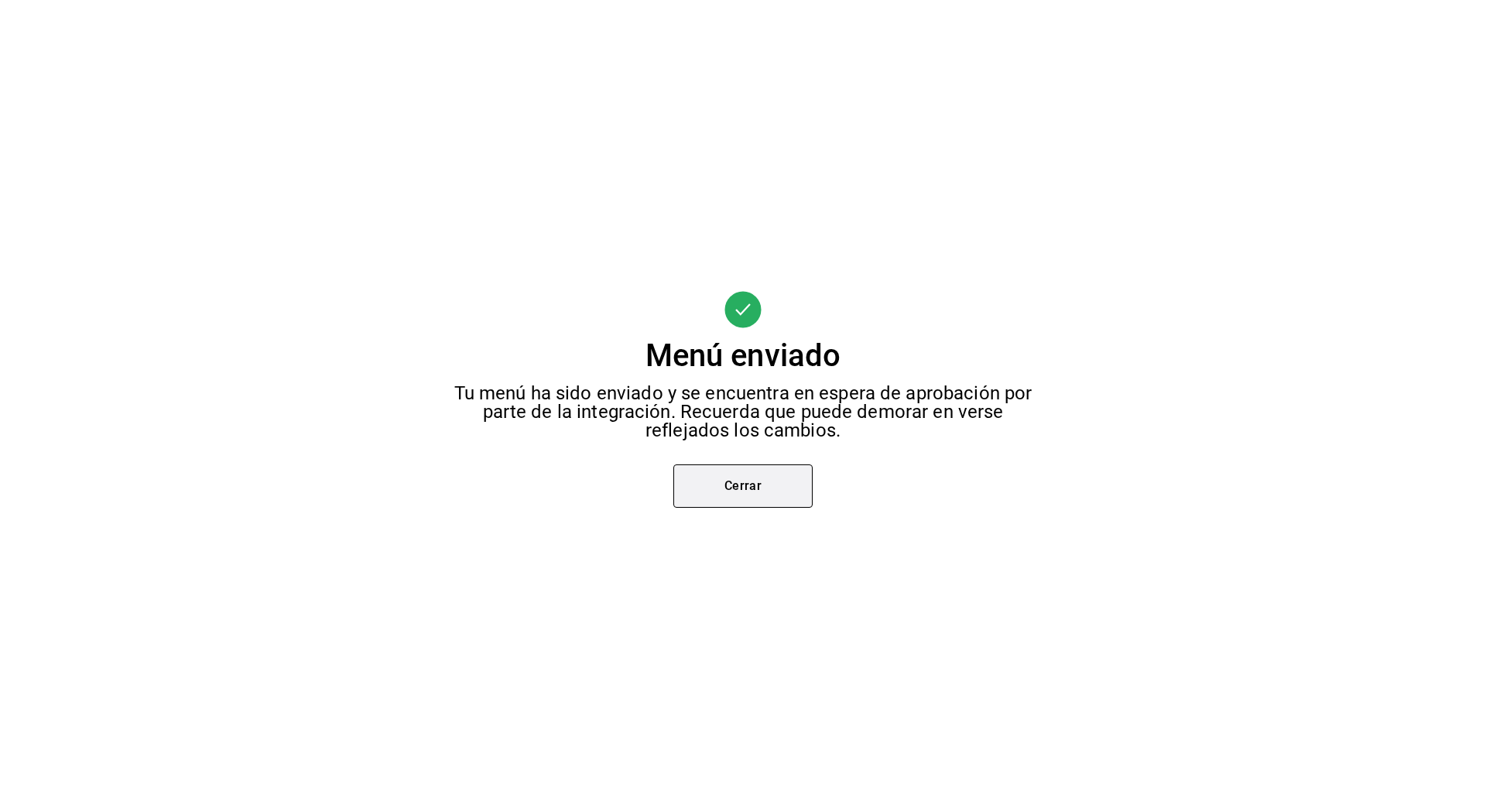
click at [689, 500] on button "Cerrar" at bounding box center [742, 485] width 139 height 43
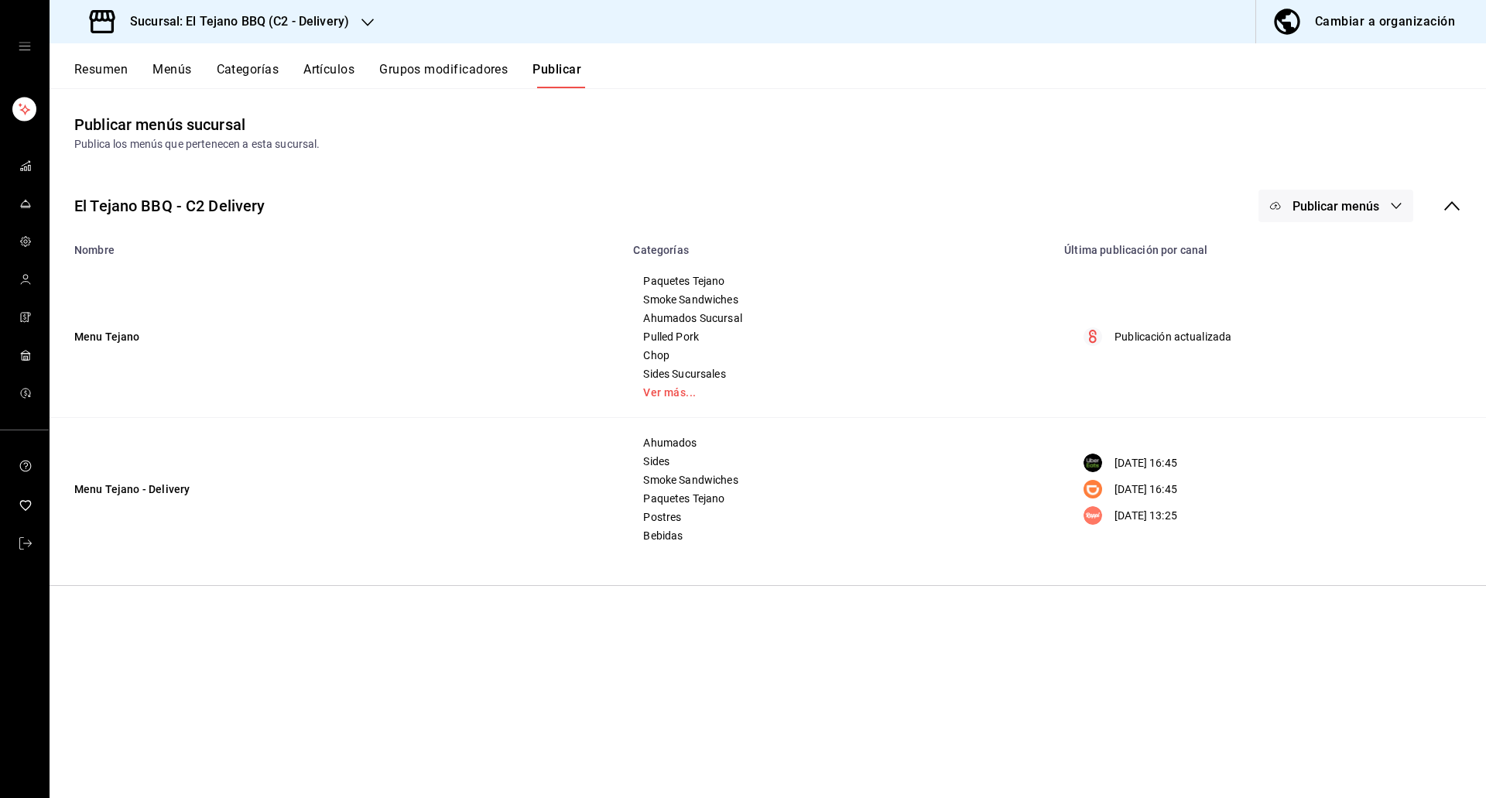
click at [1281, 200] on icon "button" at bounding box center [1275, 206] width 12 height 12
click at [1302, 334] on div at bounding box center [1299, 342] width 43 height 25
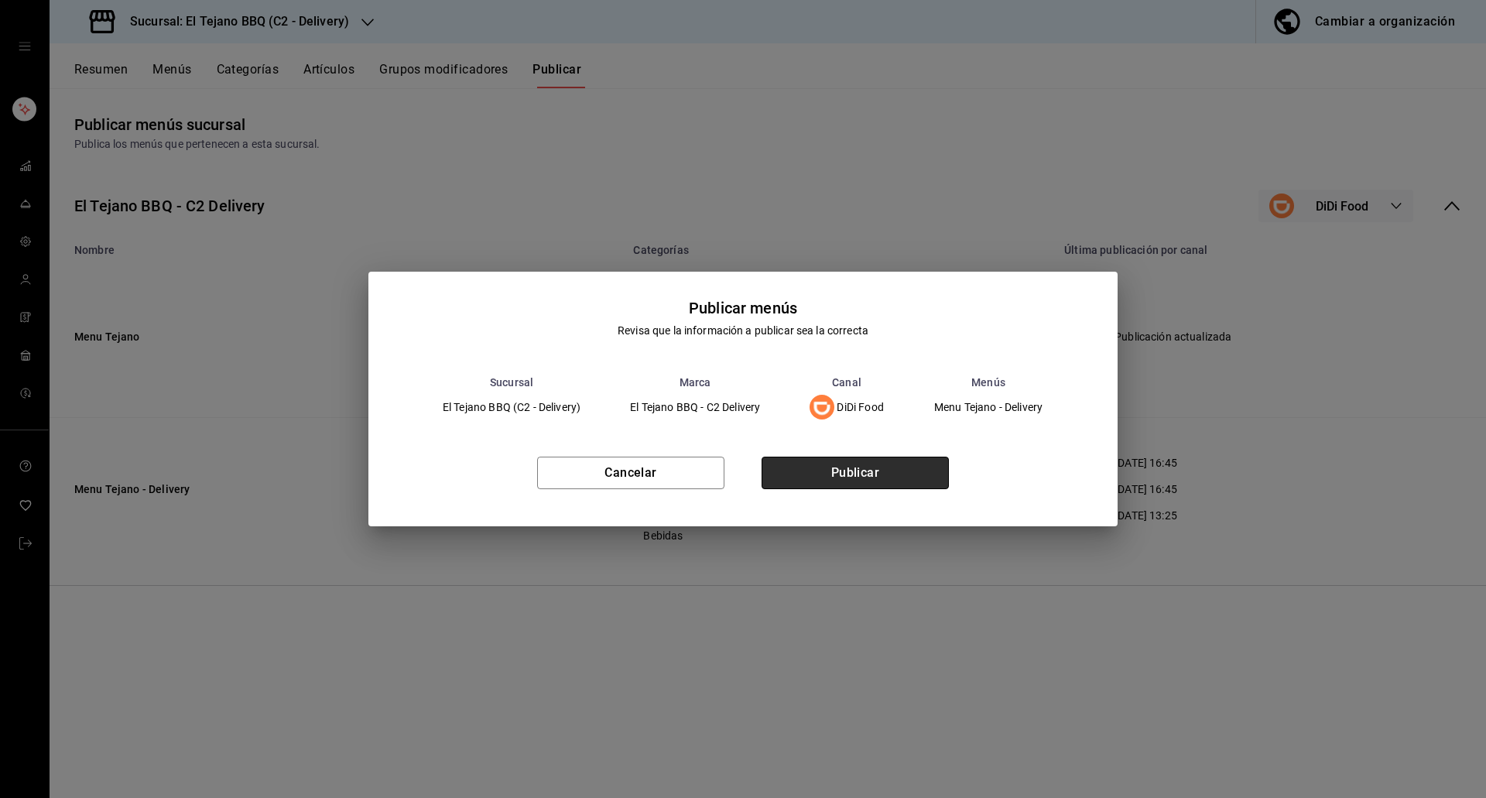
click at [908, 465] on button "Publicar" at bounding box center [854, 473] width 187 height 33
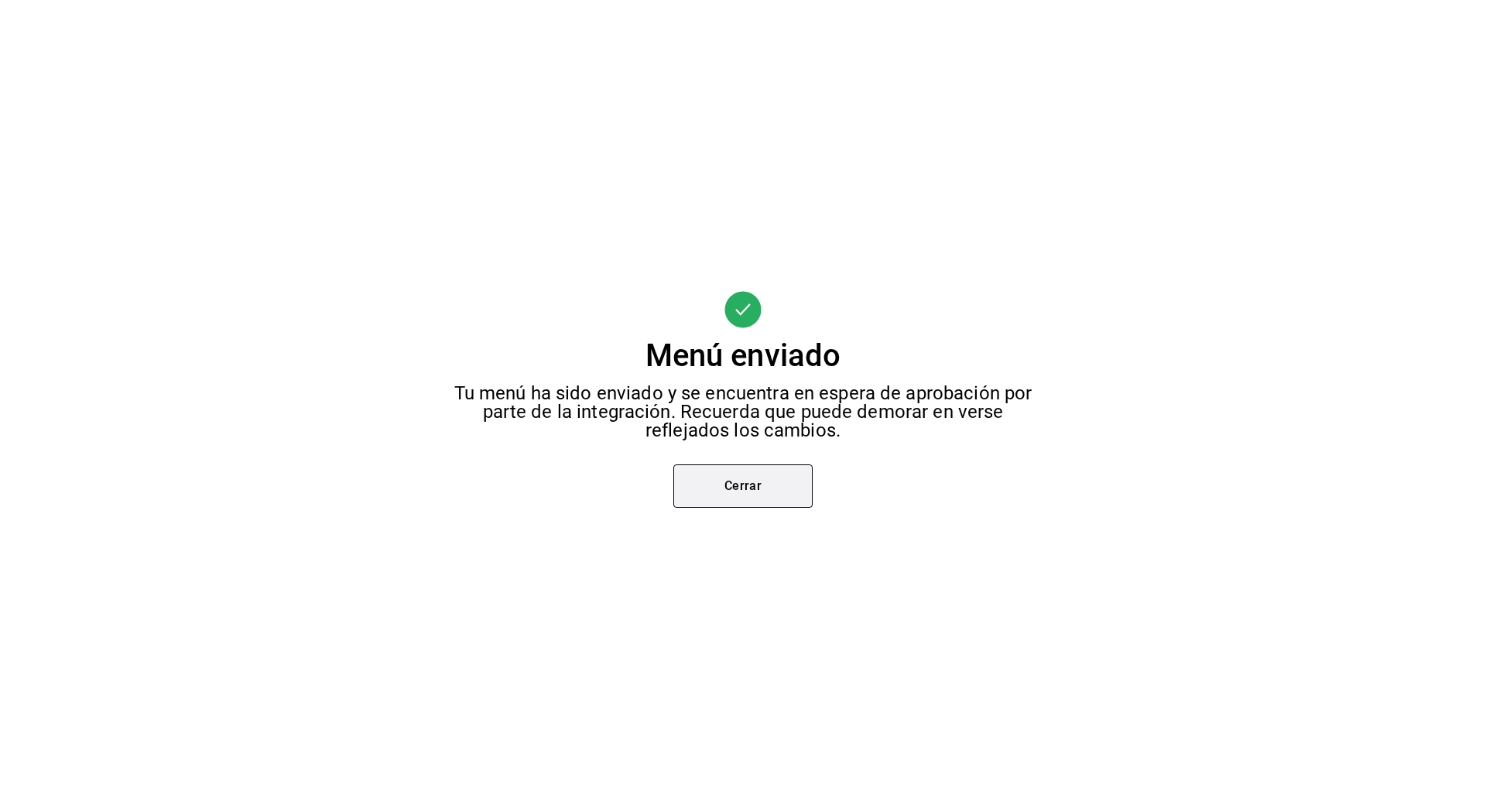
click at [786, 492] on button "Cerrar" at bounding box center [742, 485] width 139 height 43
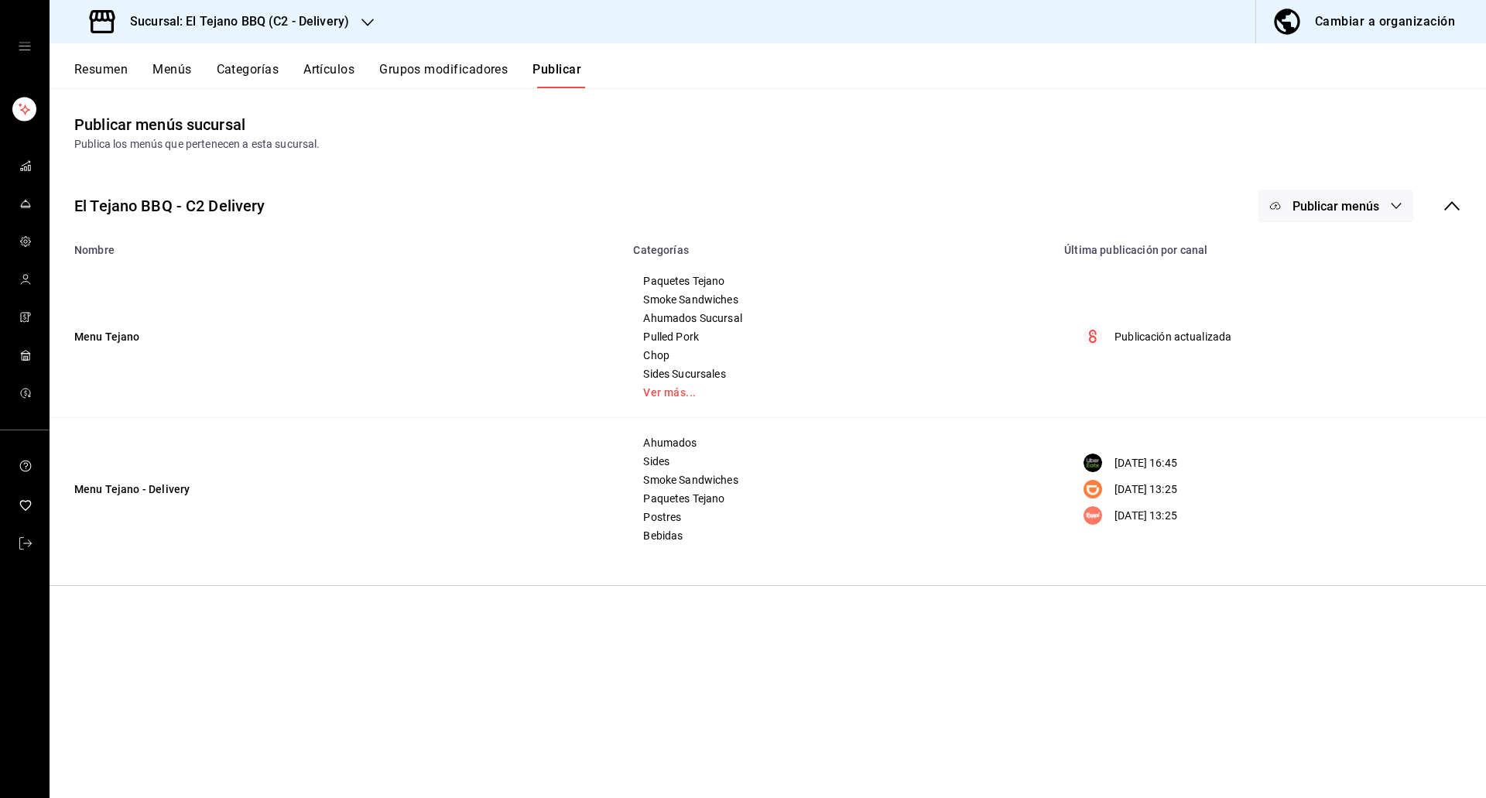
click at [1283, 204] on button "Publicar menús" at bounding box center [1335, 206] width 155 height 33
click at [1281, 297] on img at bounding box center [1290, 299] width 25 height 25
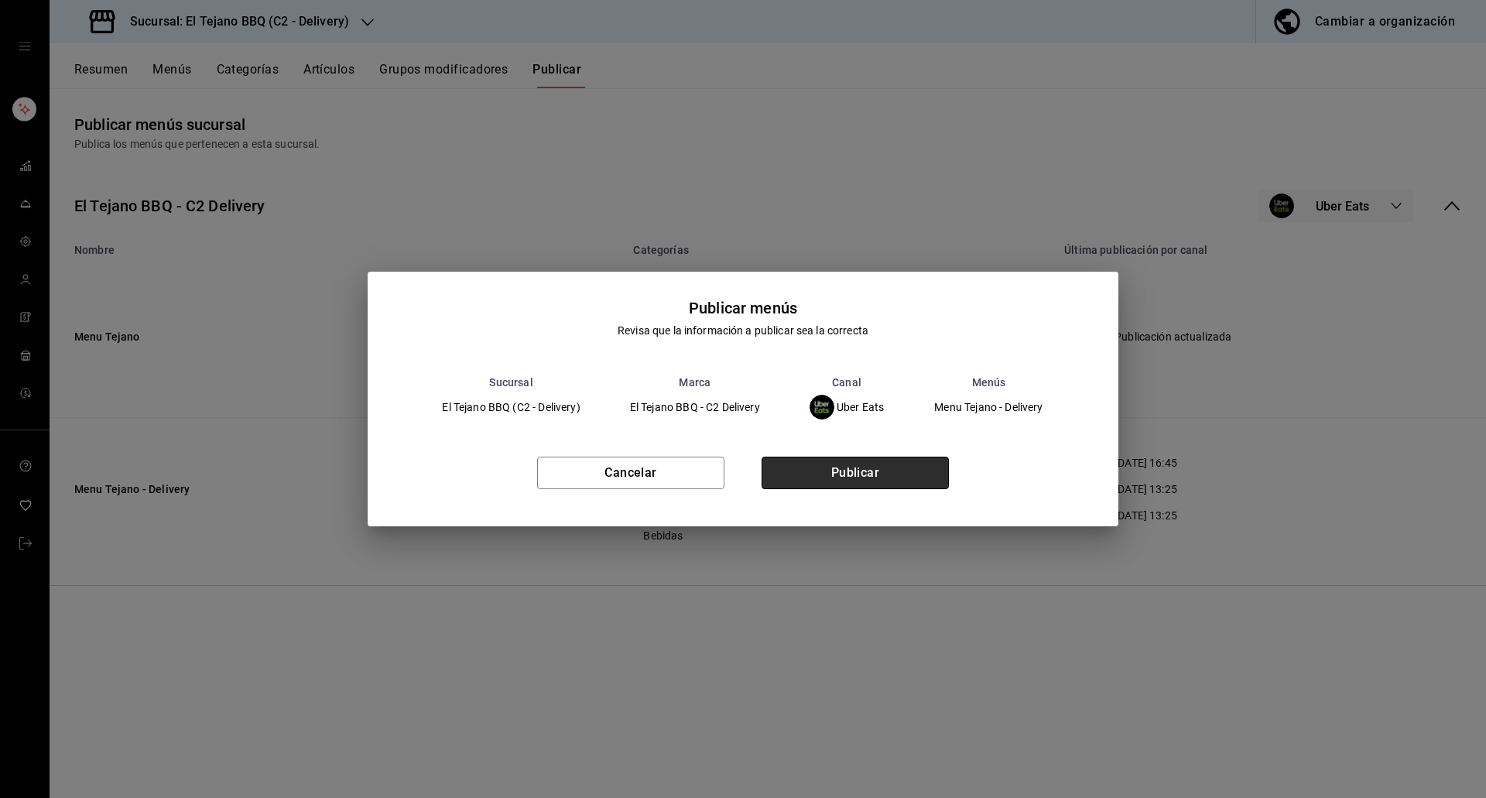
click at [885, 464] on button "Publicar" at bounding box center [854, 473] width 187 height 33
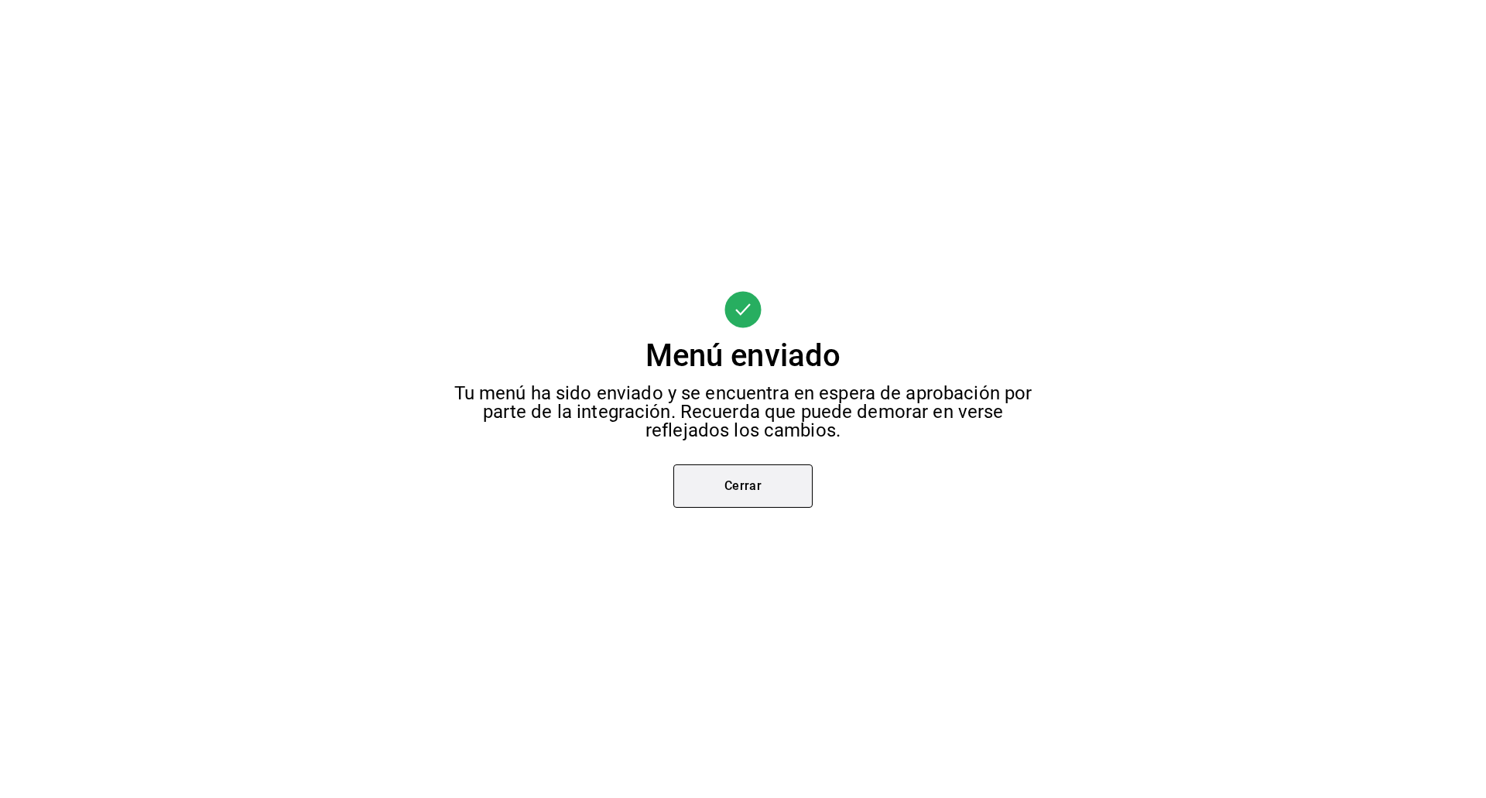
click at [726, 481] on button "Cerrar" at bounding box center [742, 485] width 139 height 43
